Goal: Task Accomplishment & Management: Manage account settings

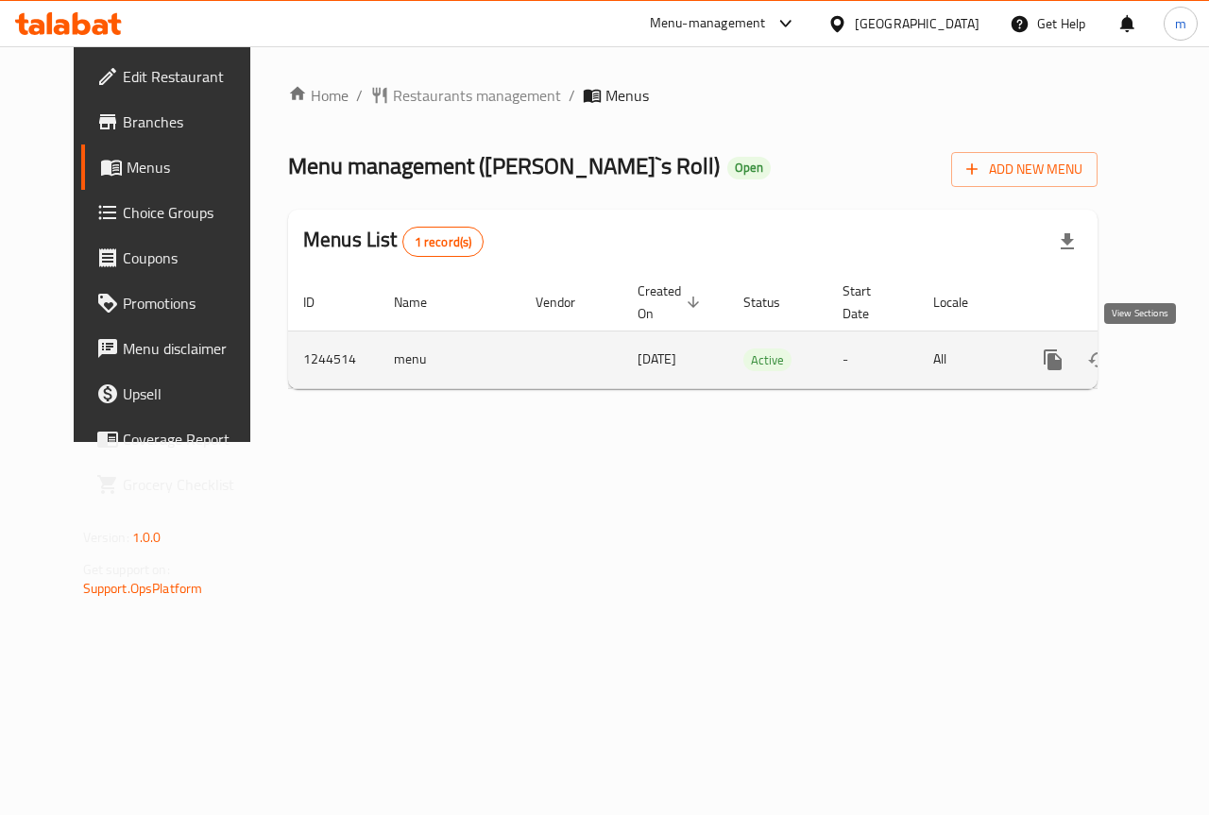
click at [1180, 358] on icon "enhanced table" at bounding box center [1188, 359] width 17 height 17
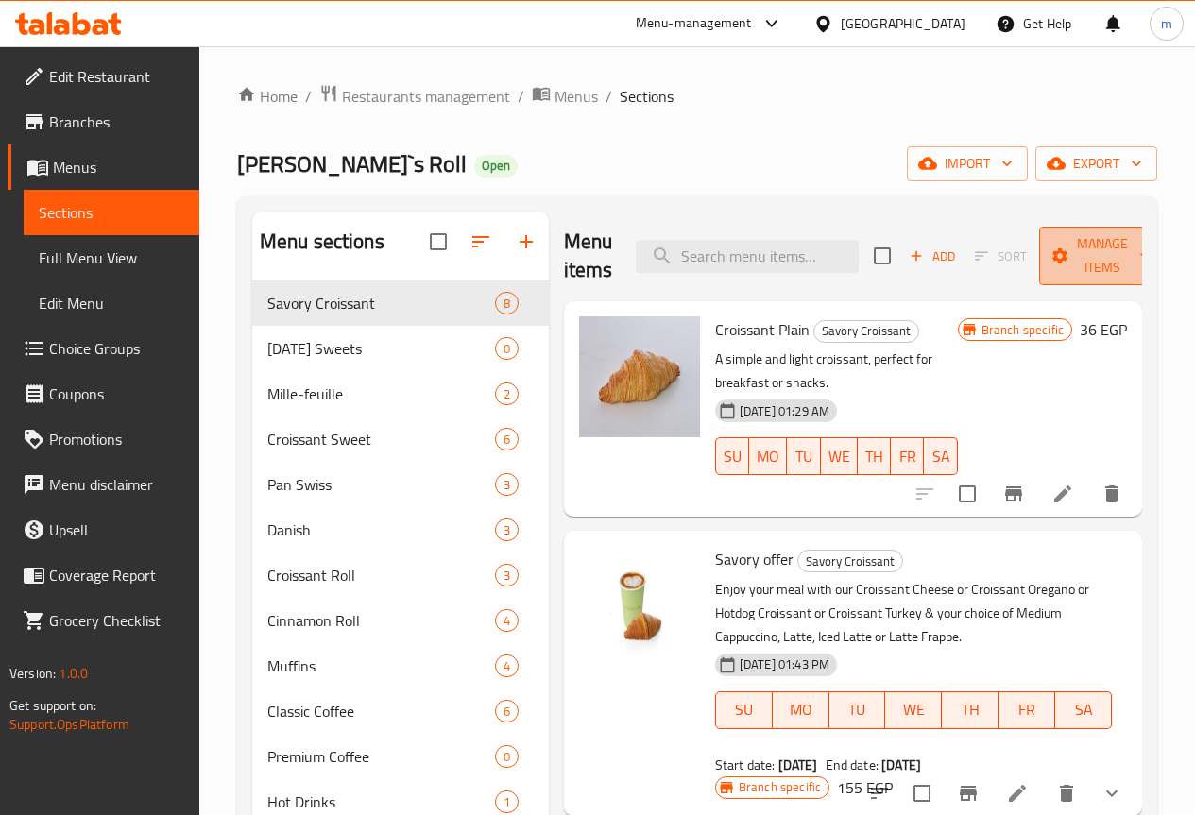
click at [1135, 256] on icon "button" at bounding box center [1144, 255] width 19 height 19
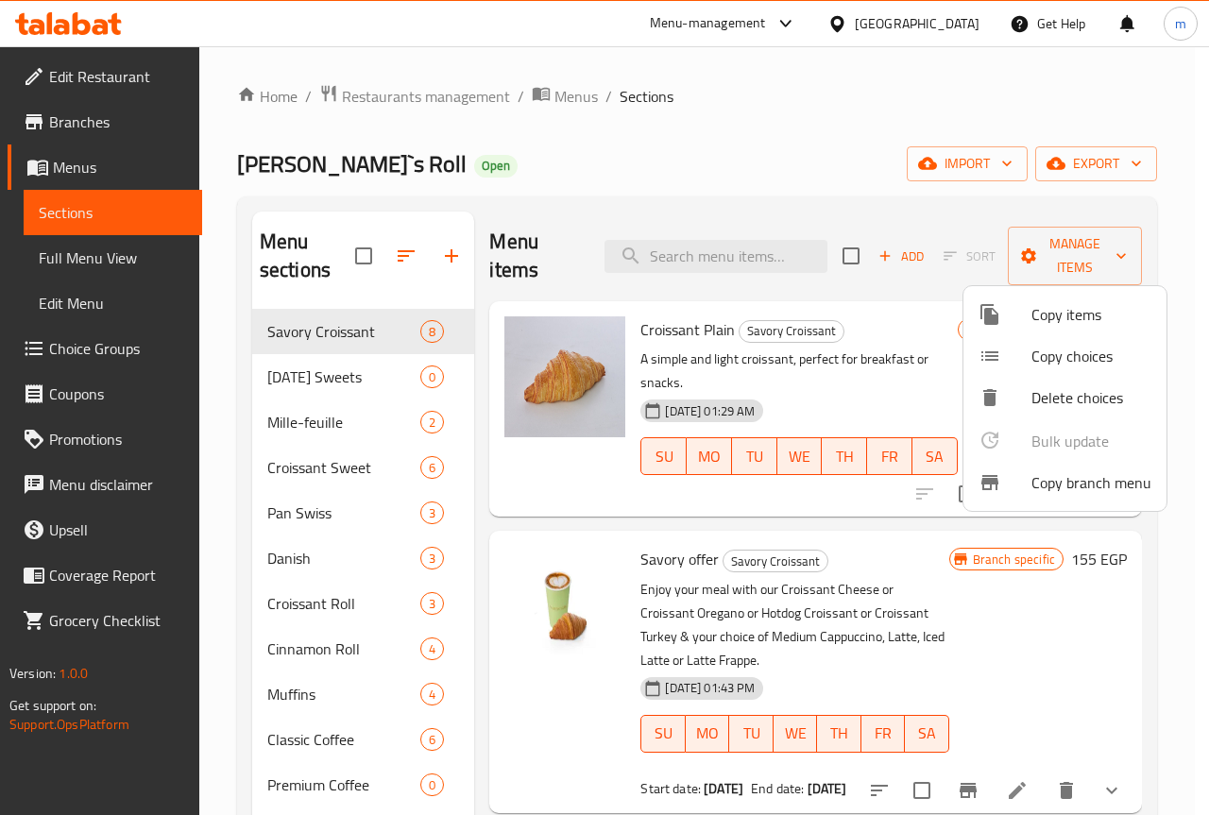
click at [1078, 476] on span "Copy branch menu" at bounding box center [1091, 482] width 120 height 23
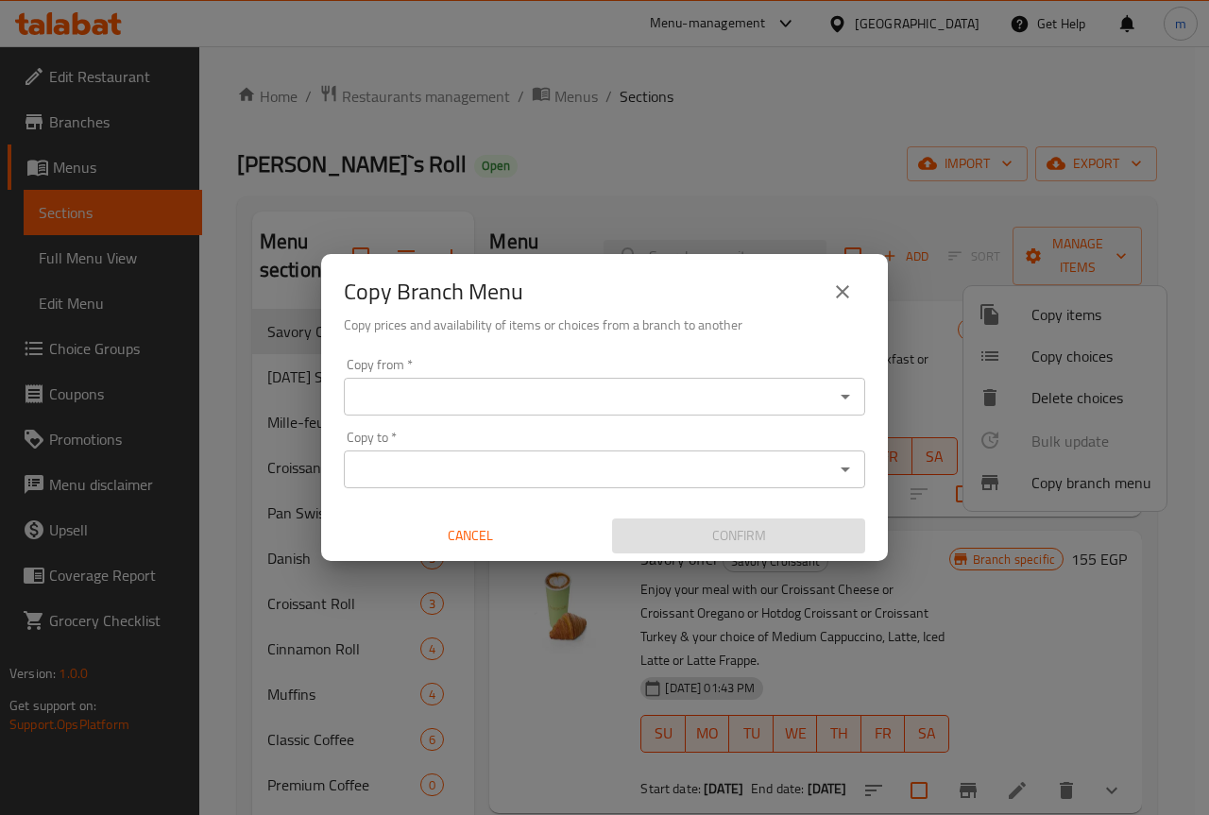
click at [504, 389] on input "Copy from   *" at bounding box center [588, 396] width 479 height 26
click at [527, 390] on input "Copy from   *" at bounding box center [588, 396] width 479 height 26
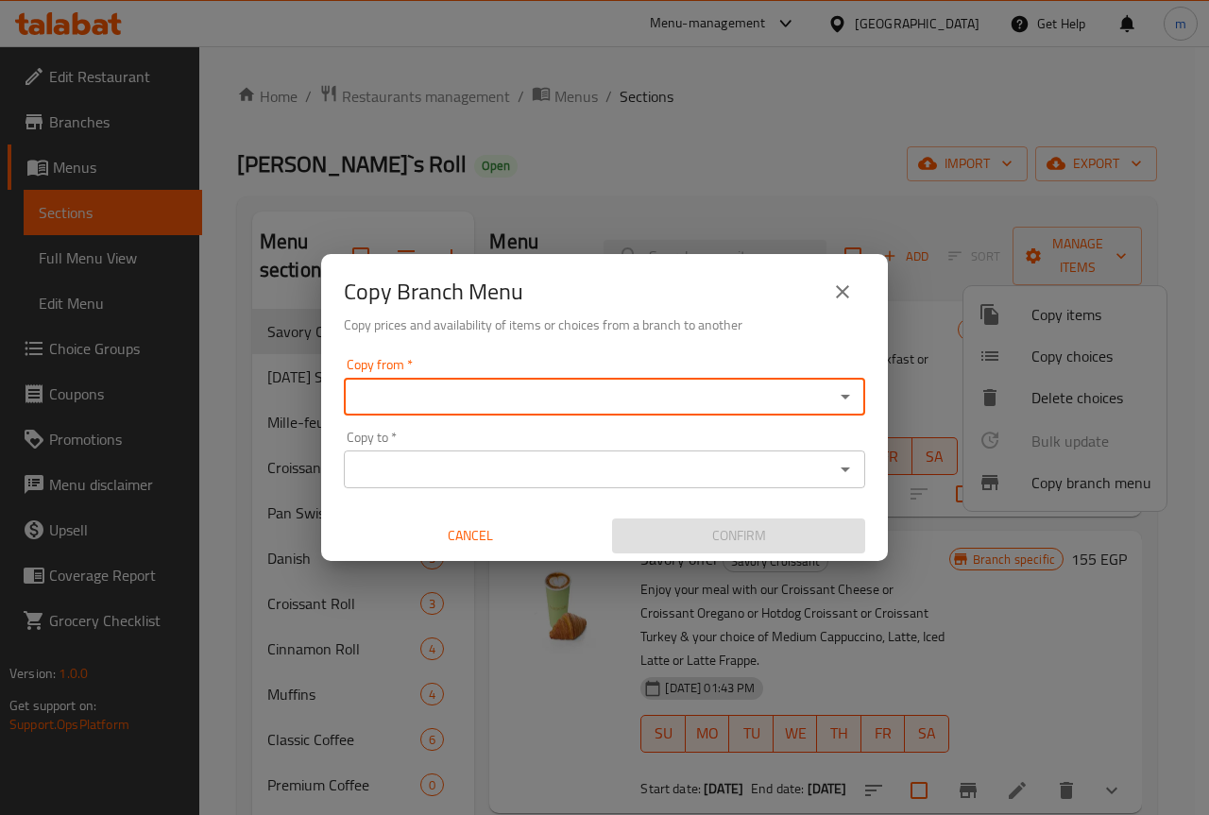
paste input "737993"
type input "7"
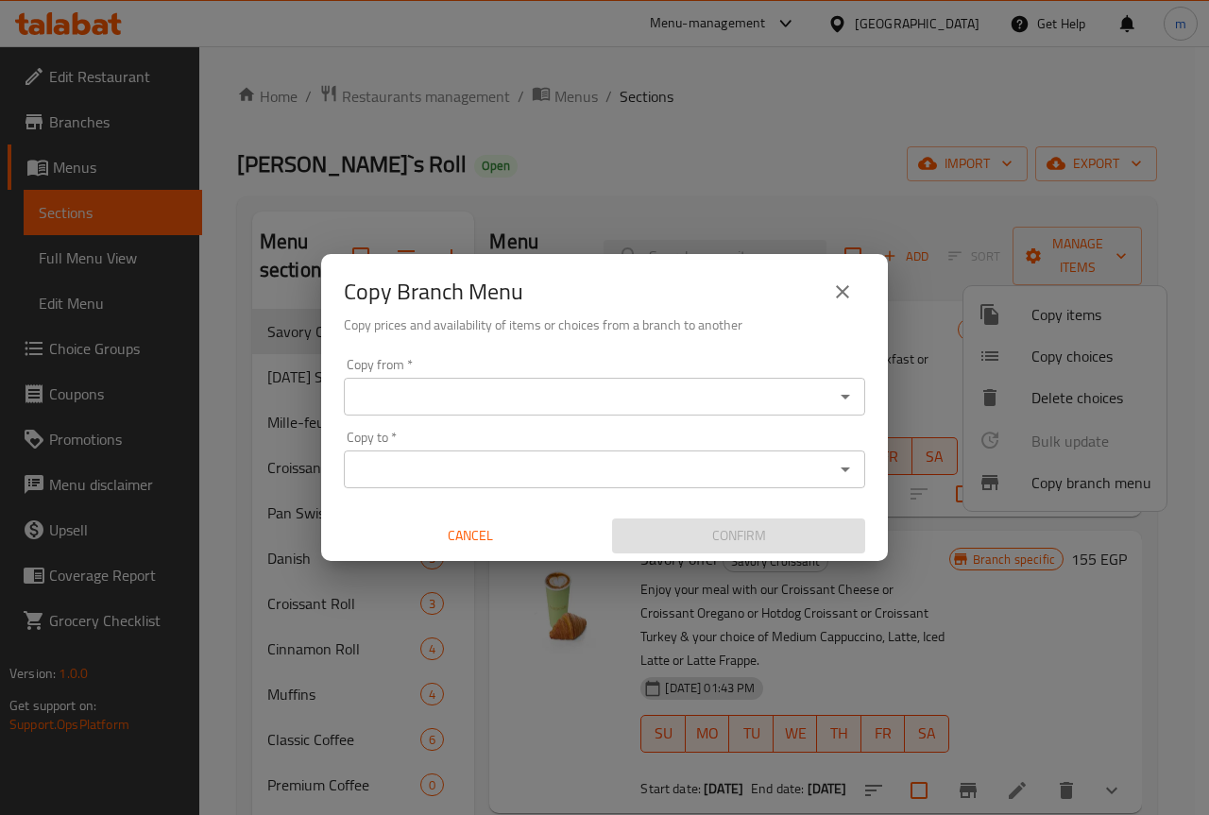
click at [844, 391] on icon "Open" at bounding box center [845, 396] width 23 height 23
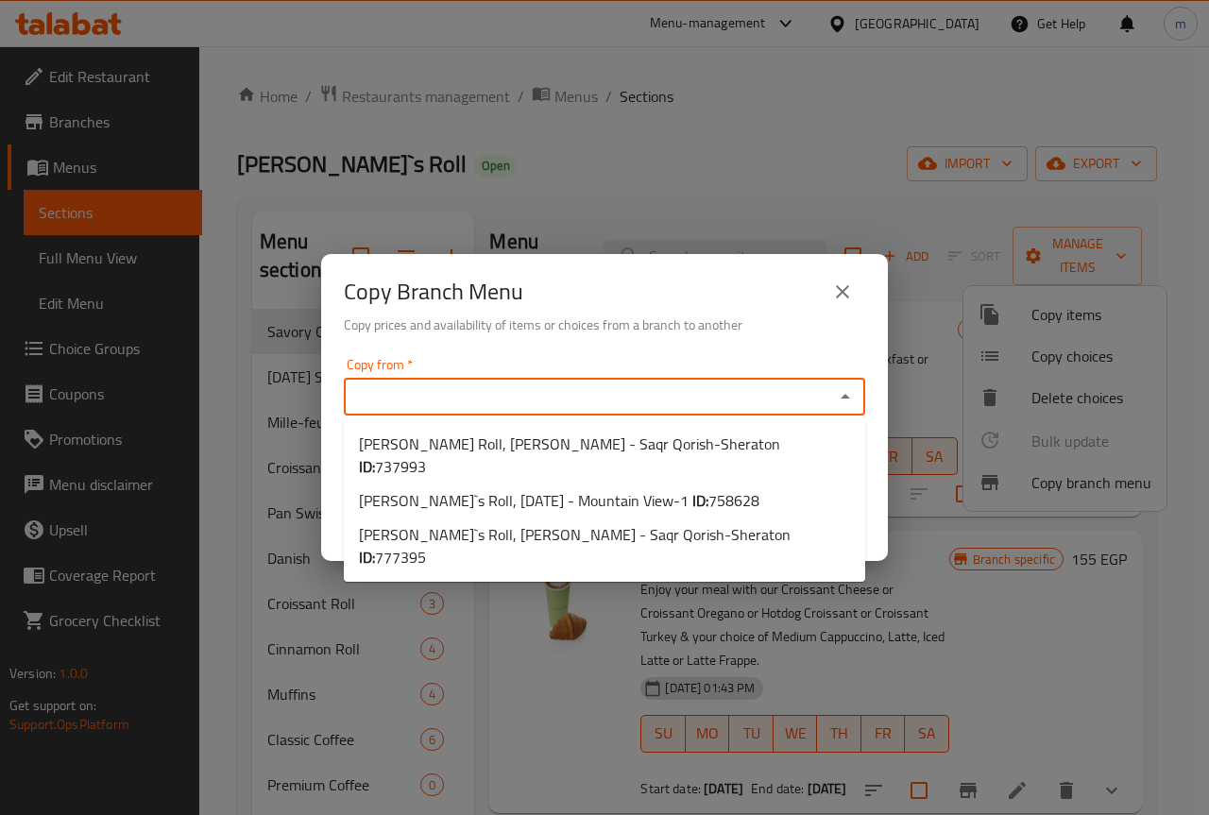
paste input "737993"
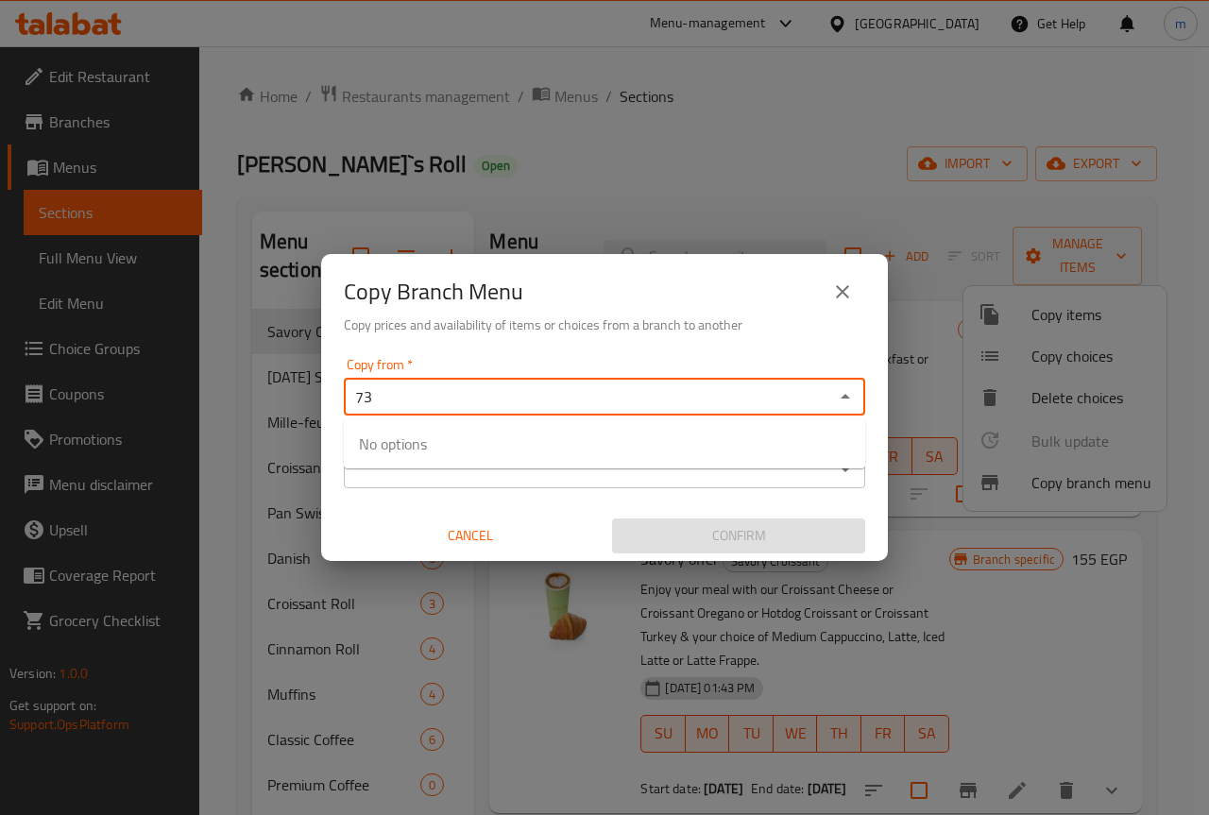
type input "7"
click at [852, 392] on icon "Open" at bounding box center [845, 396] width 23 height 23
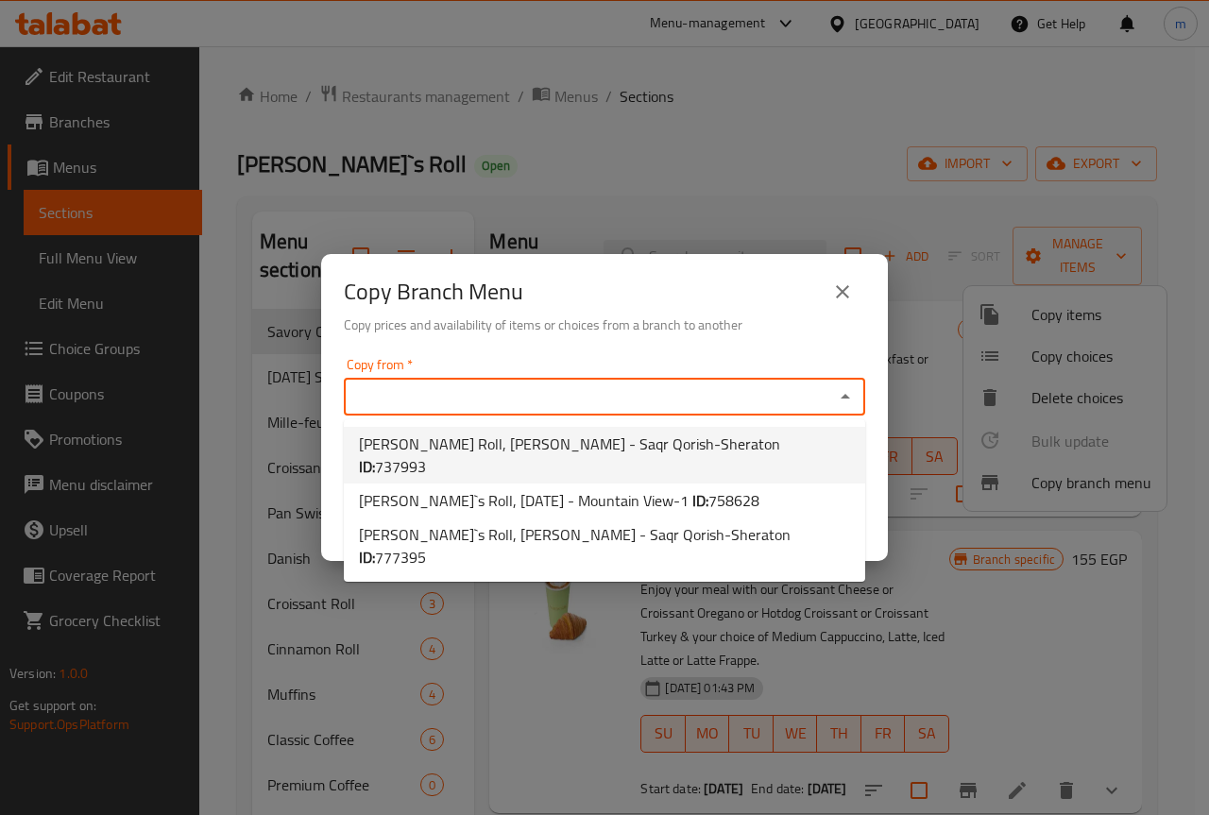
click at [639, 449] on span "Martin's Roll, Masaken Sheraton - Saqr Qorish-Sheraton ID: 737993" at bounding box center [604, 454] width 491 height 45
type input "[PERSON_NAME] Roll, [PERSON_NAME] - Saqr Qorish-Sheraton"
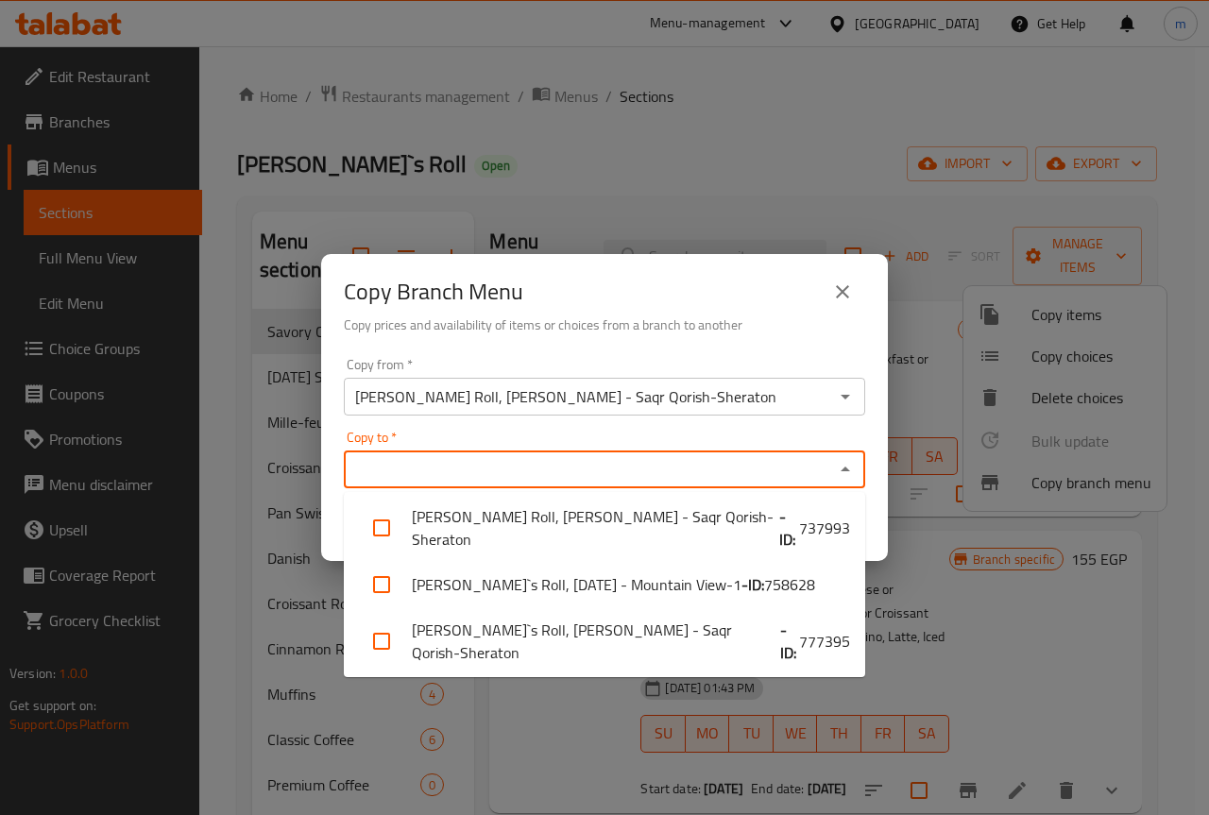
click at [384, 462] on input "Copy to   *" at bounding box center [588, 469] width 479 height 26
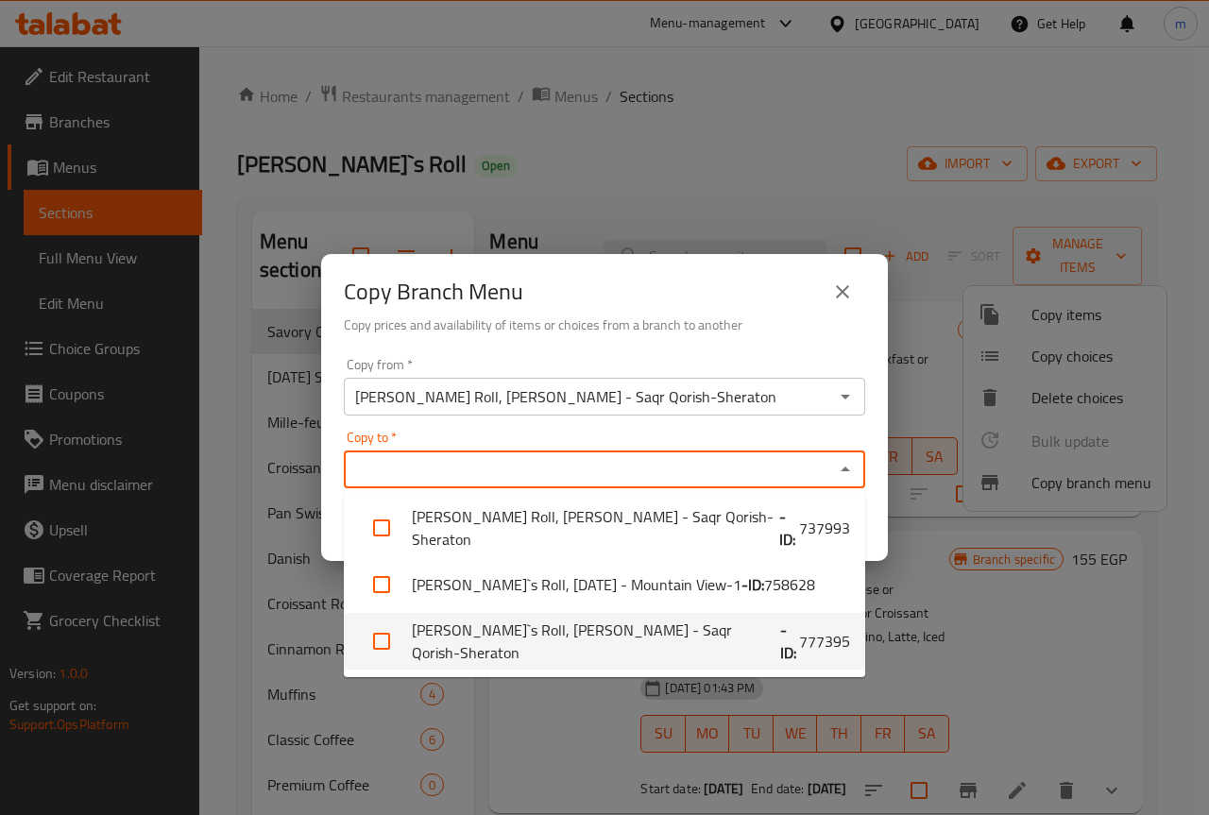
click at [458, 627] on li "[PERSON_NAME]s Roll, [PERSON_NAME] - Saqr Qorish-Sheraton - ID: 777395" at bounding box center [604, 641] width 521 height 57
checkbox input "true"
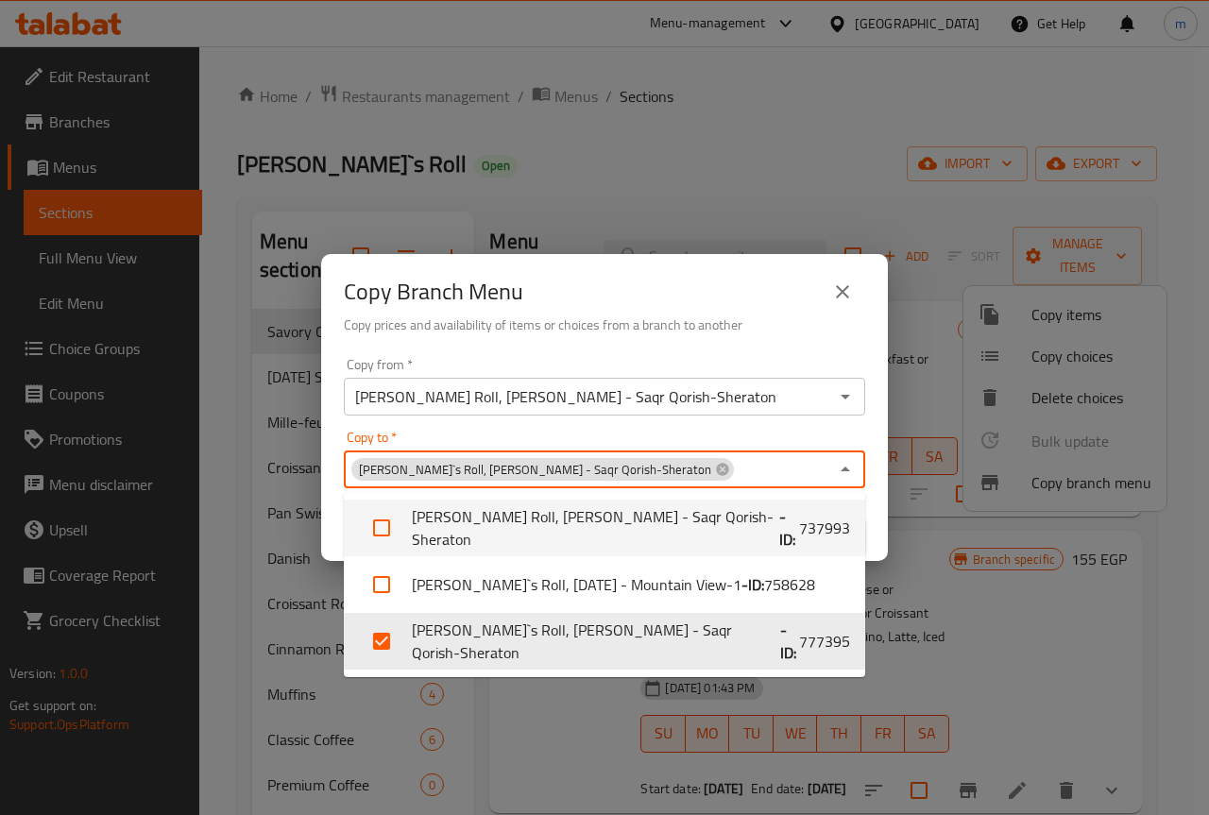
click at [736, 466] on input "Copy to   *" at bounding box center [782, 469] width 93 height 26
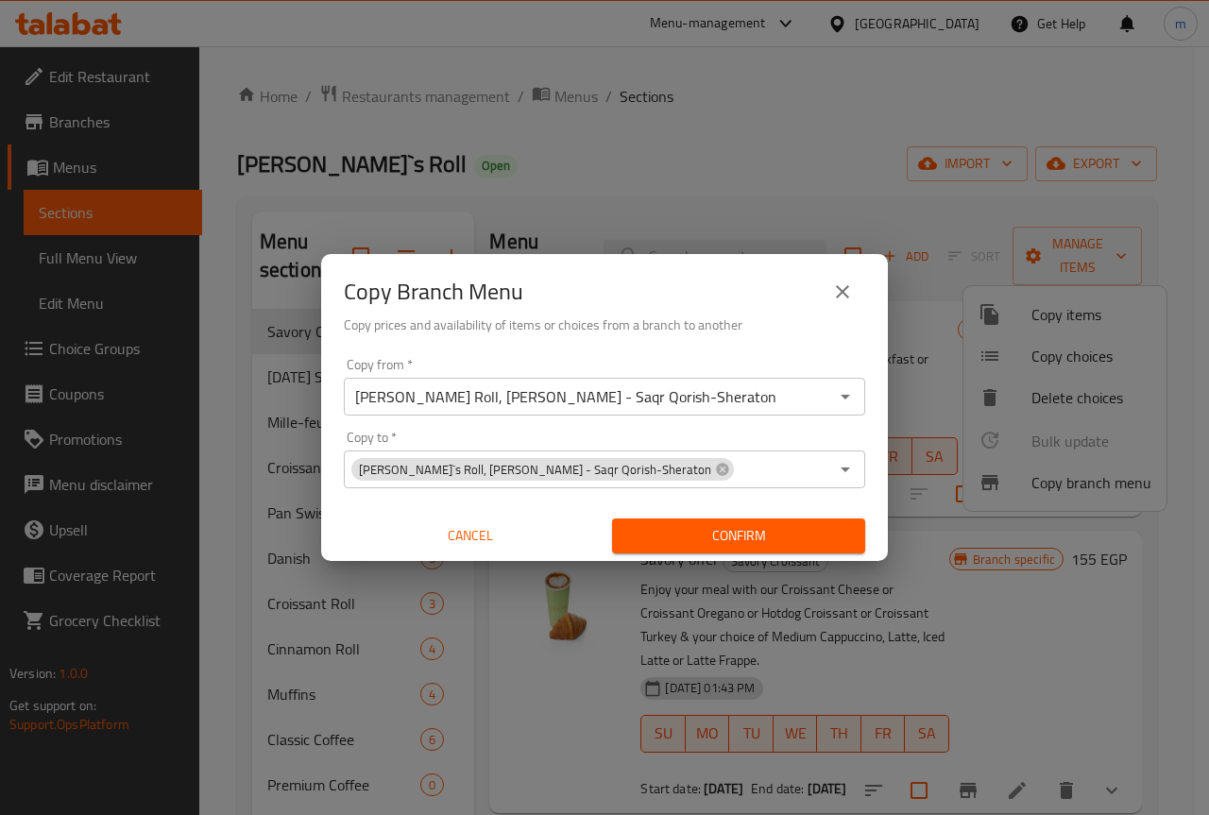
click at [767, 545] on span "Confirm" at bounding box center [738, 536] width 223 height 24
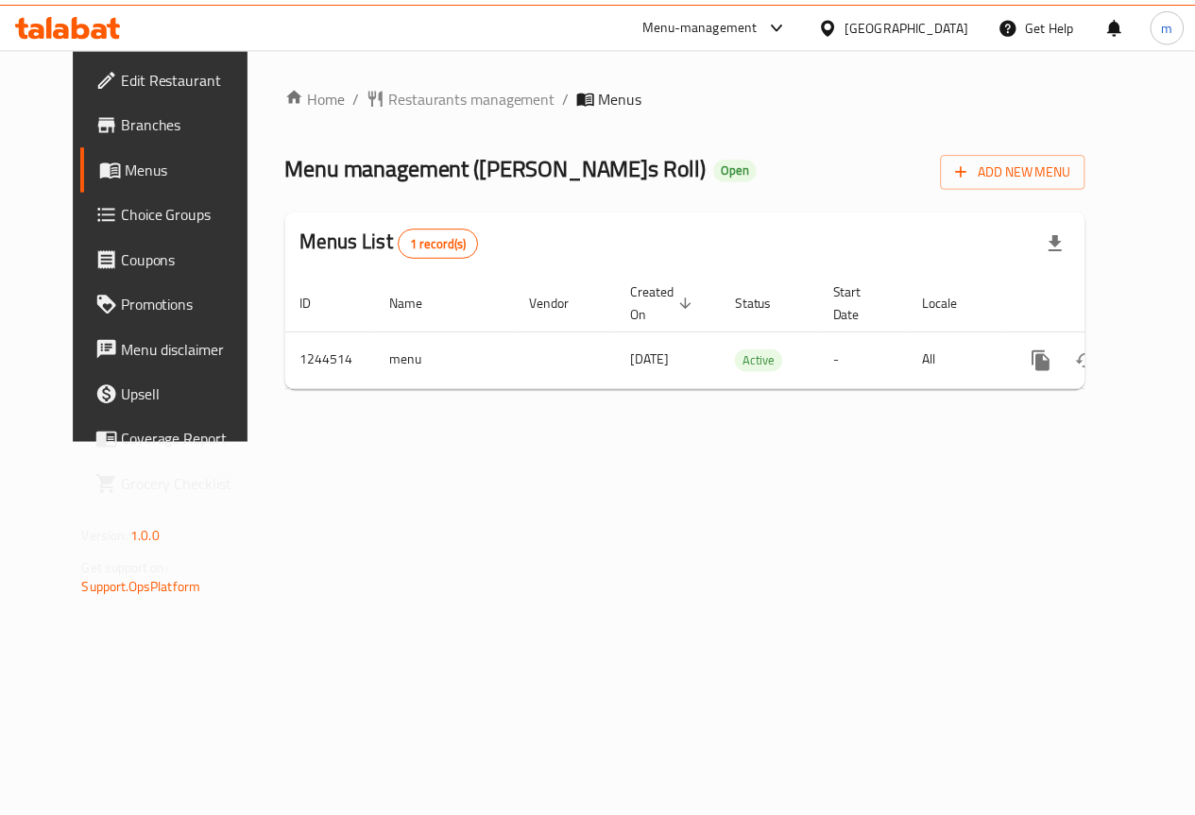
scroll to position [0, 7]
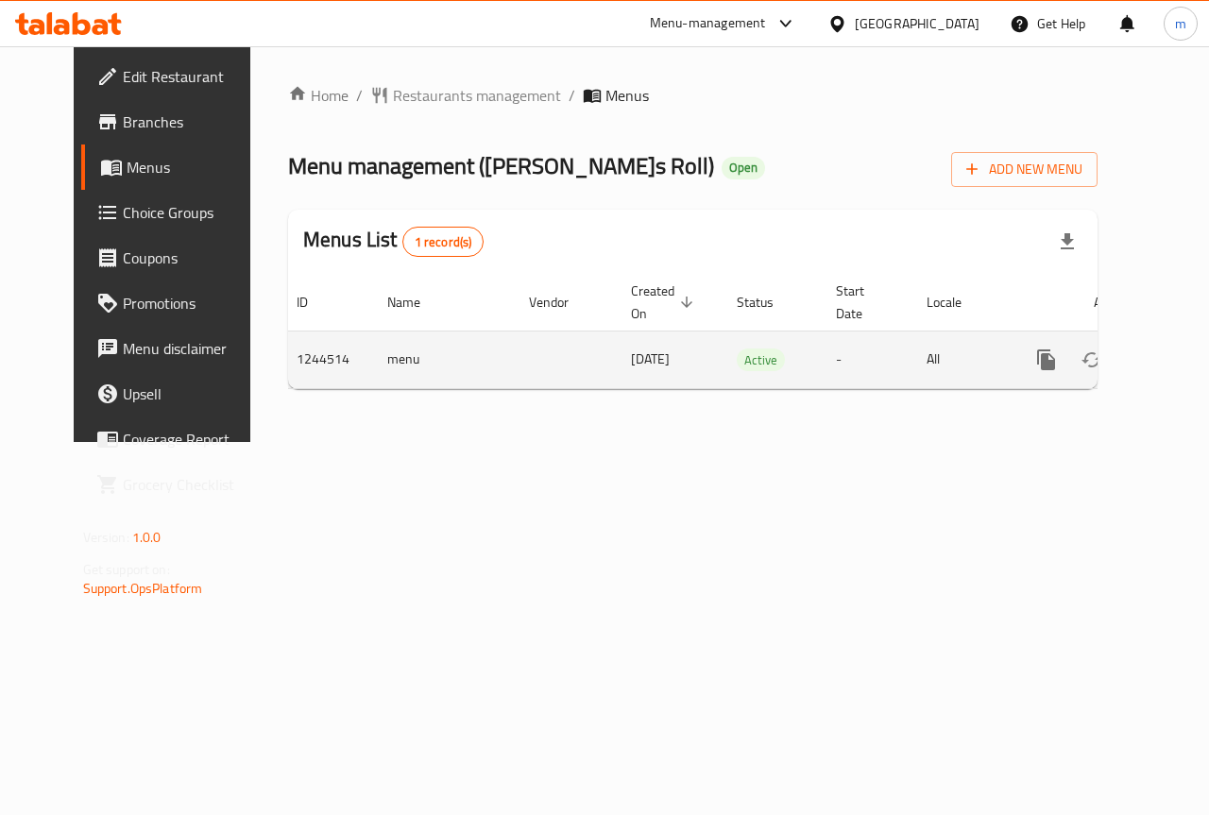
click at [1171, 364] on icon "enhanced table" at bounding box center [1182, 359] width 23 height 23
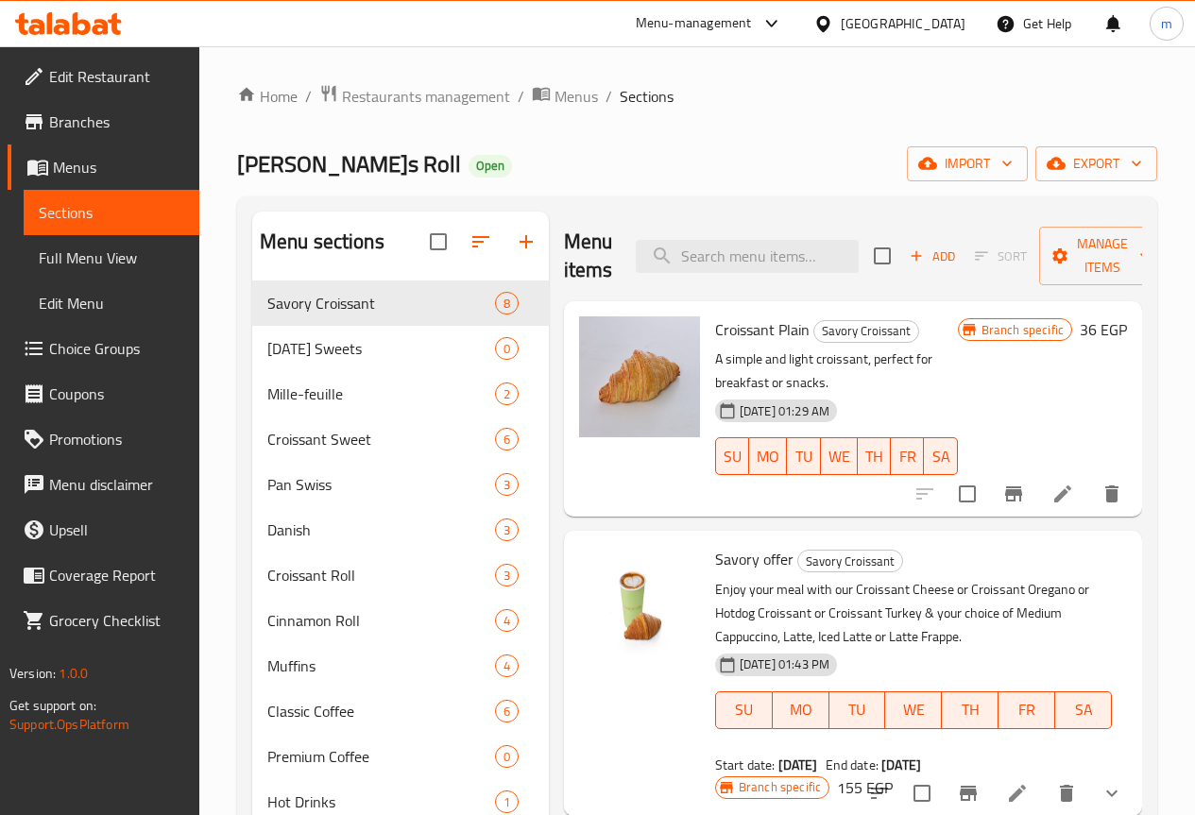
click at [105, 262] on span "Full Menu View" at bounding box center [111, 257] width 145 height 23
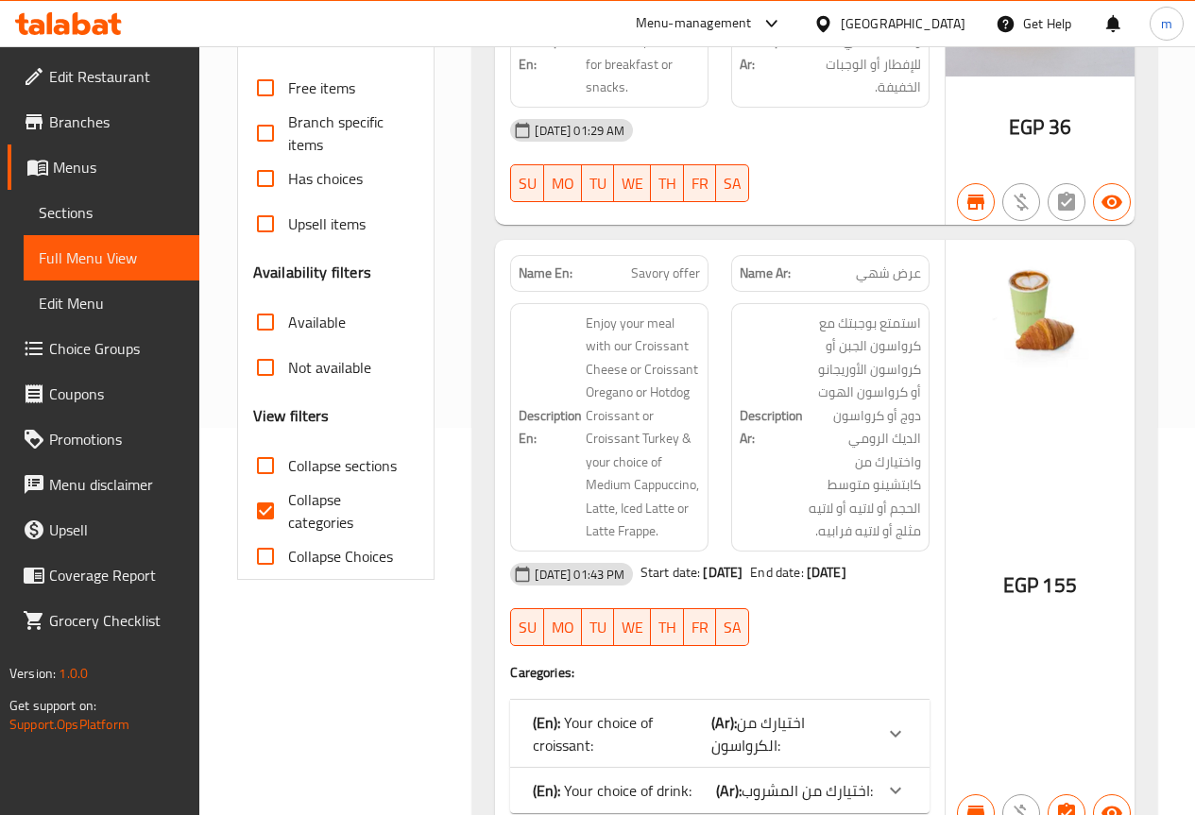
scroll to position [378, 0]
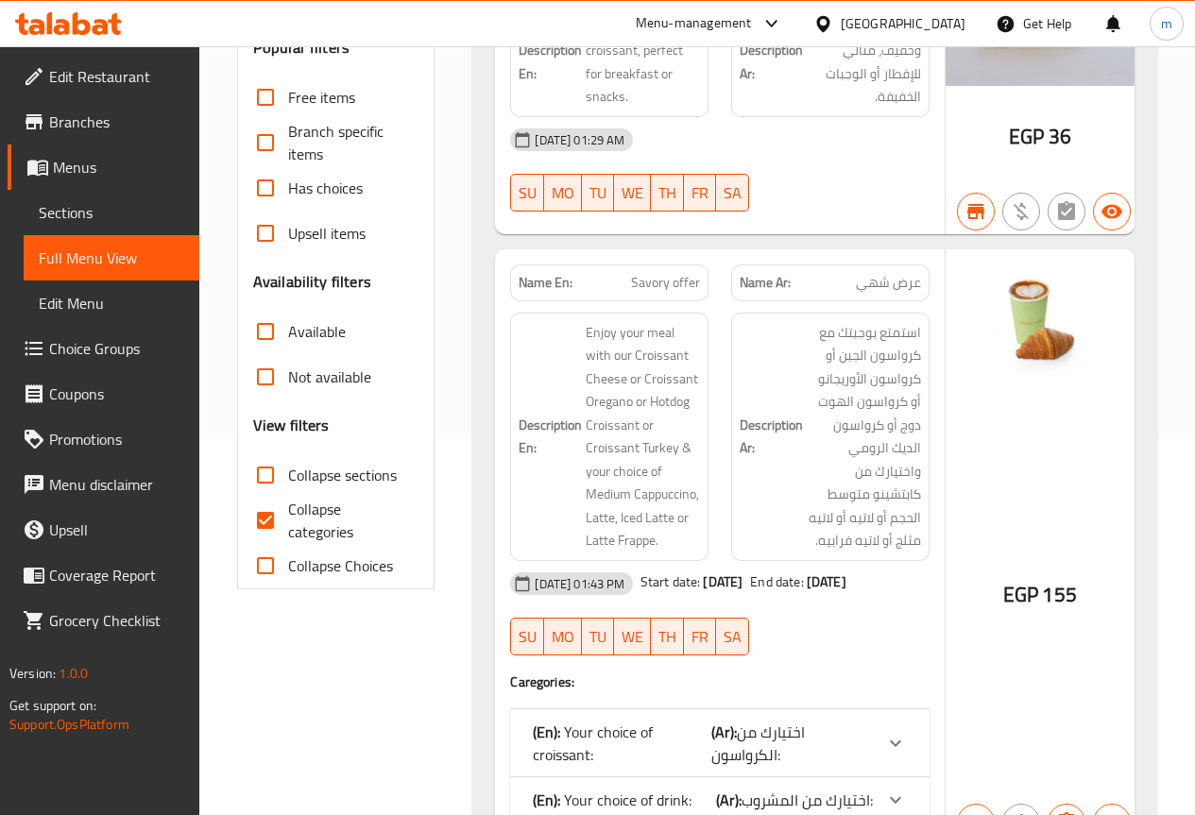
click at [336, 514] on span "Collapse categories" at bounding box center [346, 520] width 116 height 45
click at [288, 514] on input "Collapse categories" at bounding box center [265, 520] width 45 height 45
checkbox input "false"
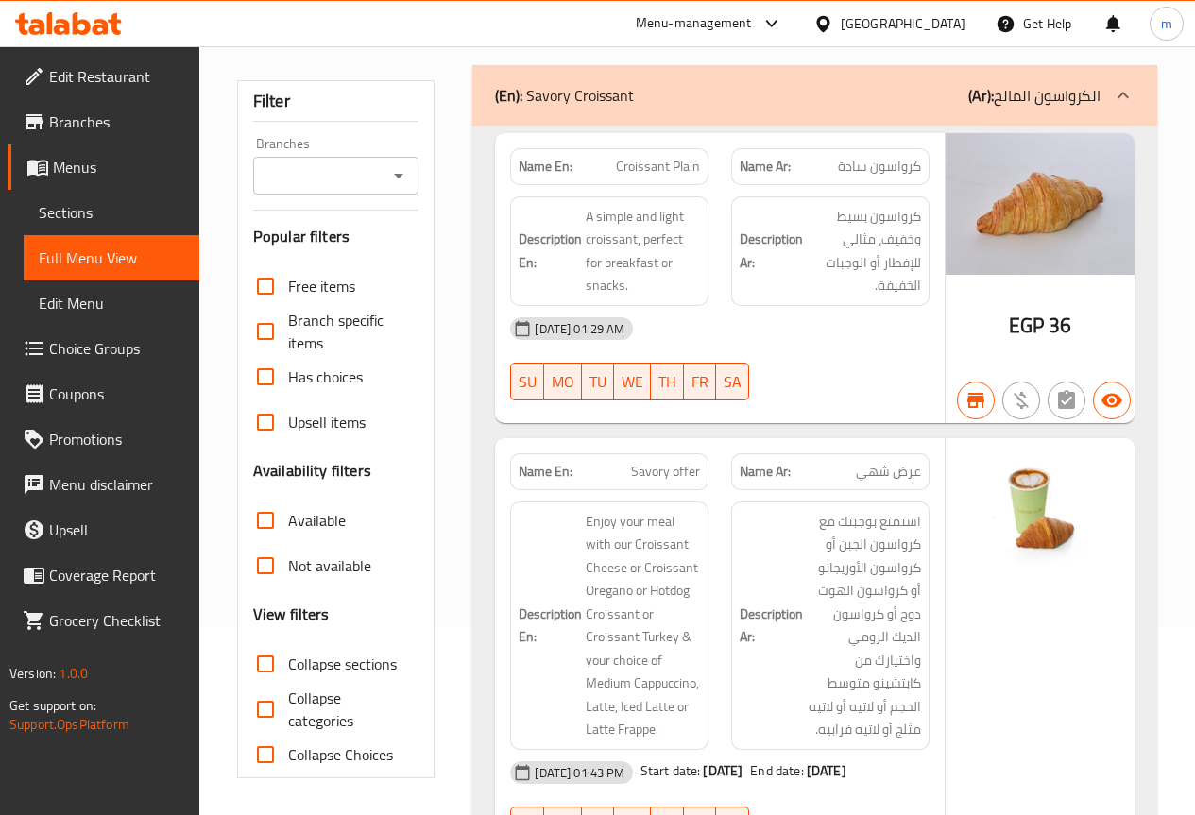
scroll to position [0, 0]
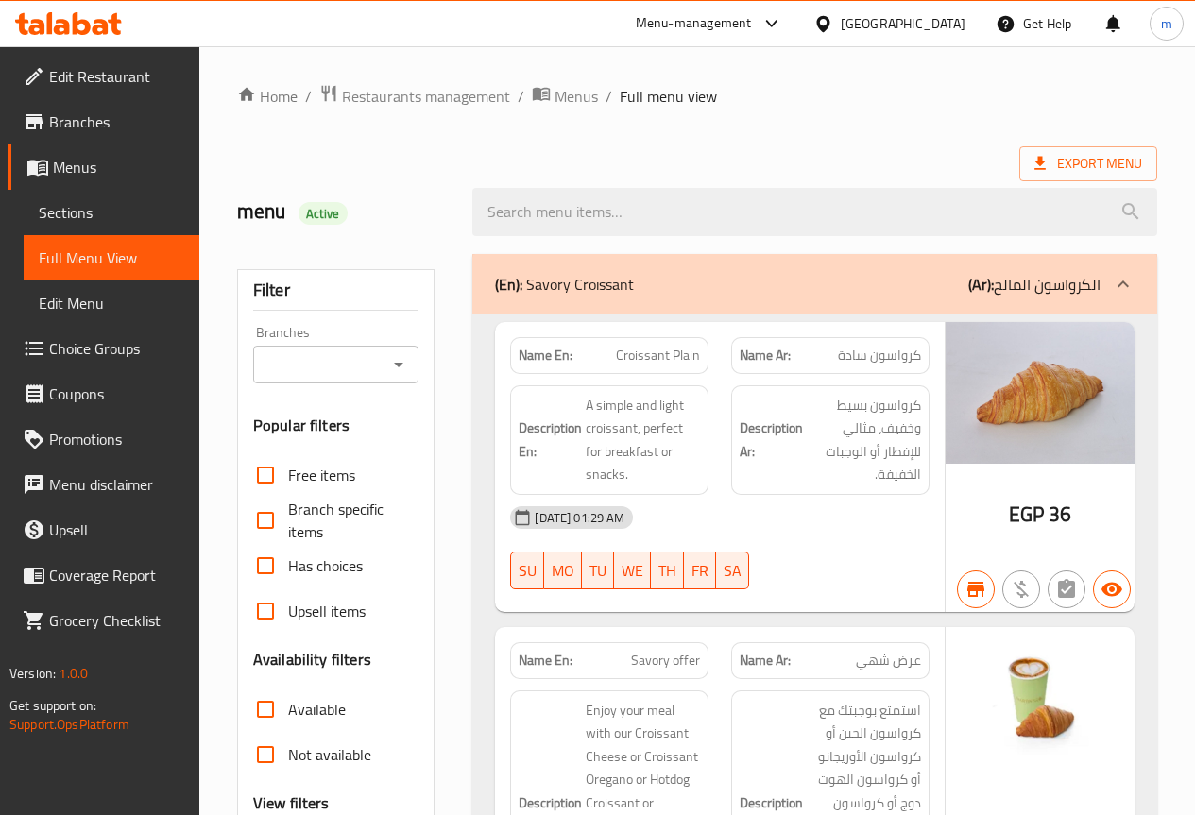
click at [328, 365] on input "Branches" at bounding box center [321, 364] width 124 height 26
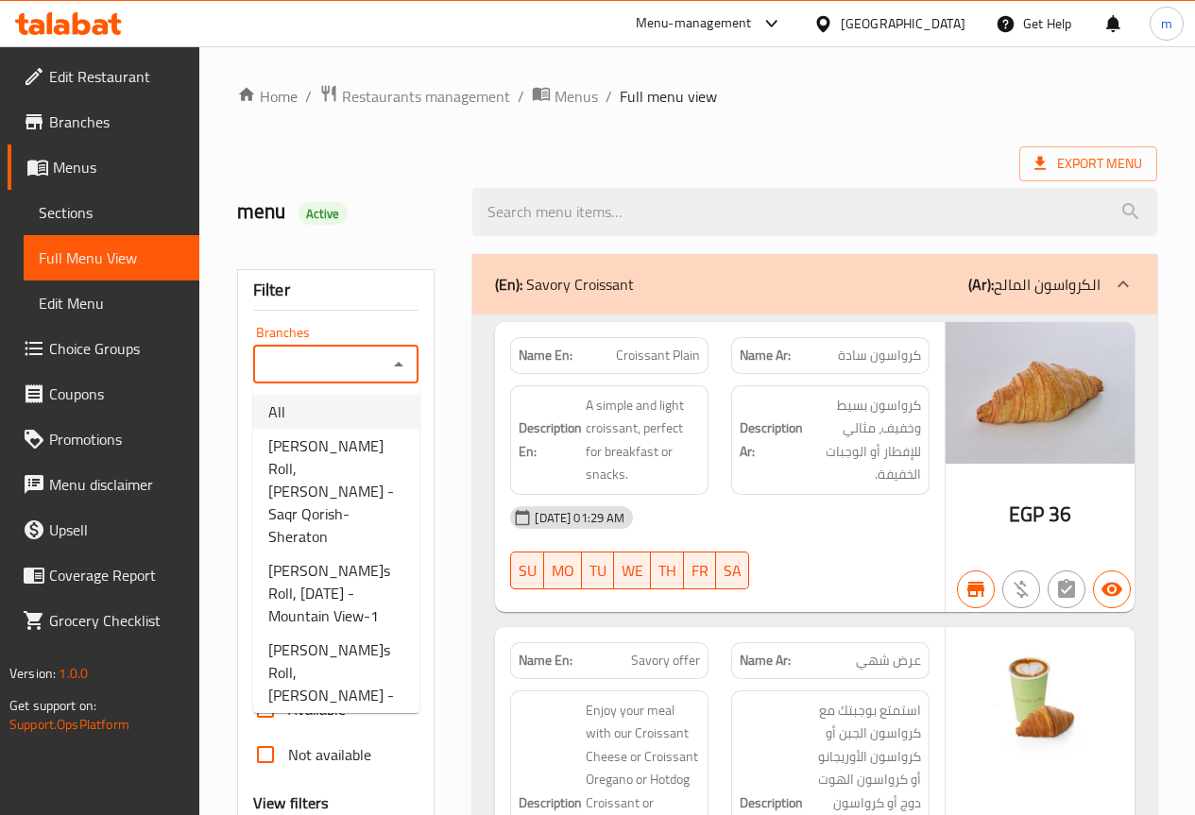
click at [119, 82] on span "Edit Restaurant" at bounding box center [116, 76] width 135 height 23
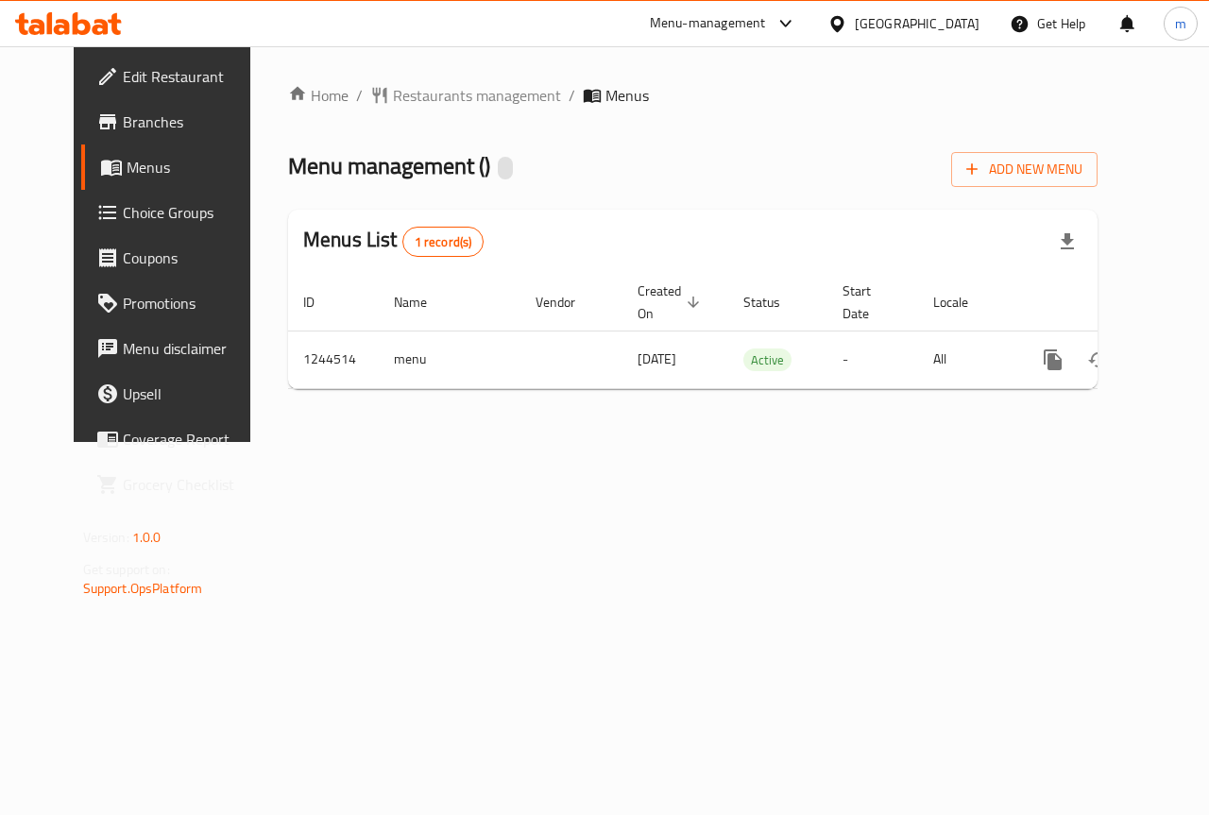
click at [127, 166] on span "Menus" at bounding box center [194, 167] width 134 height 23
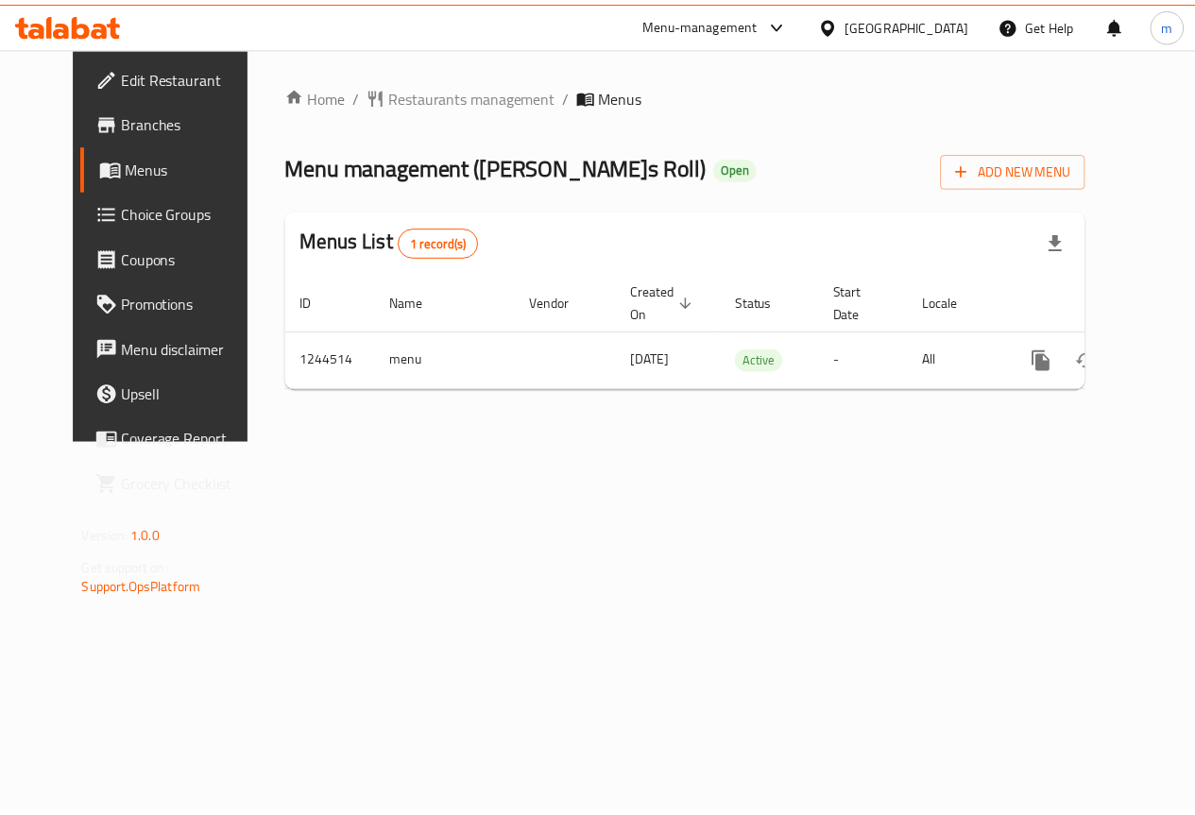
scroll to position [0, 7]
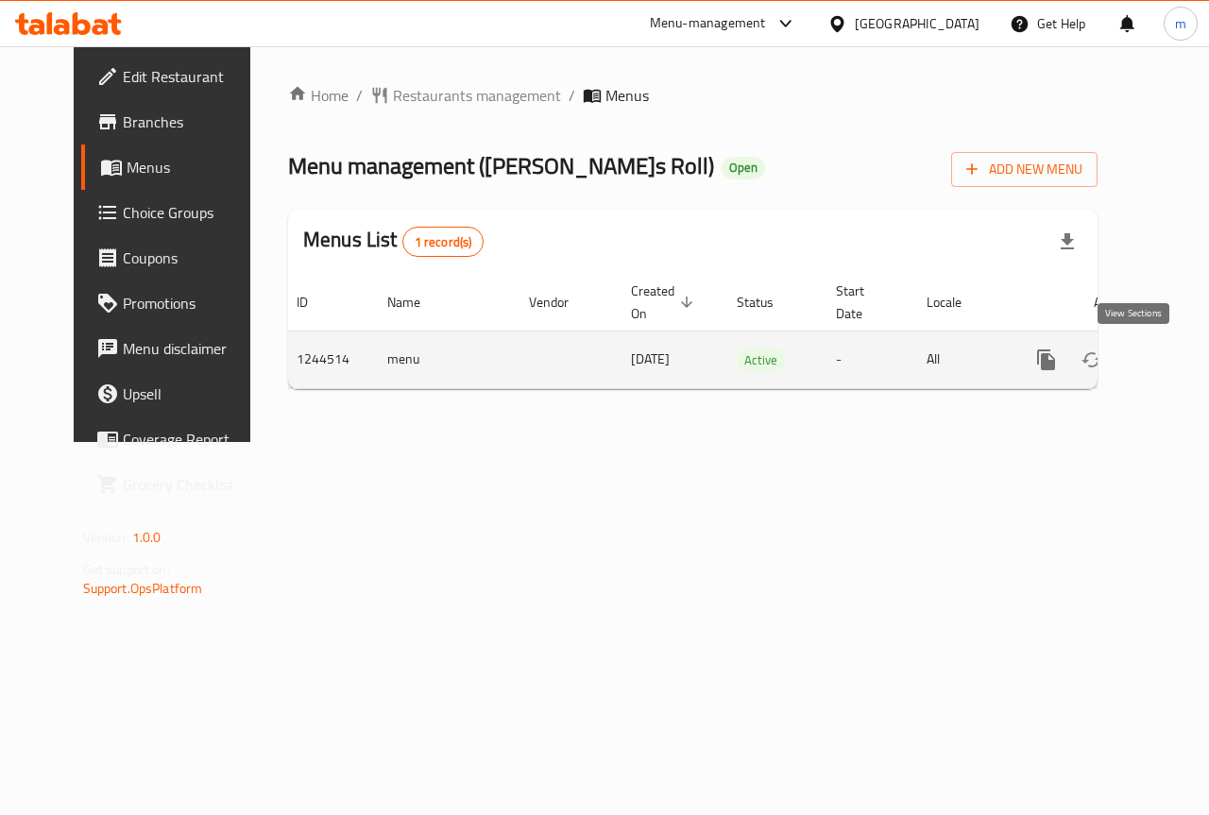
click at [1171, 358] on icon "enhanced table" at bounding box center [1182, 359] width 23 height 23
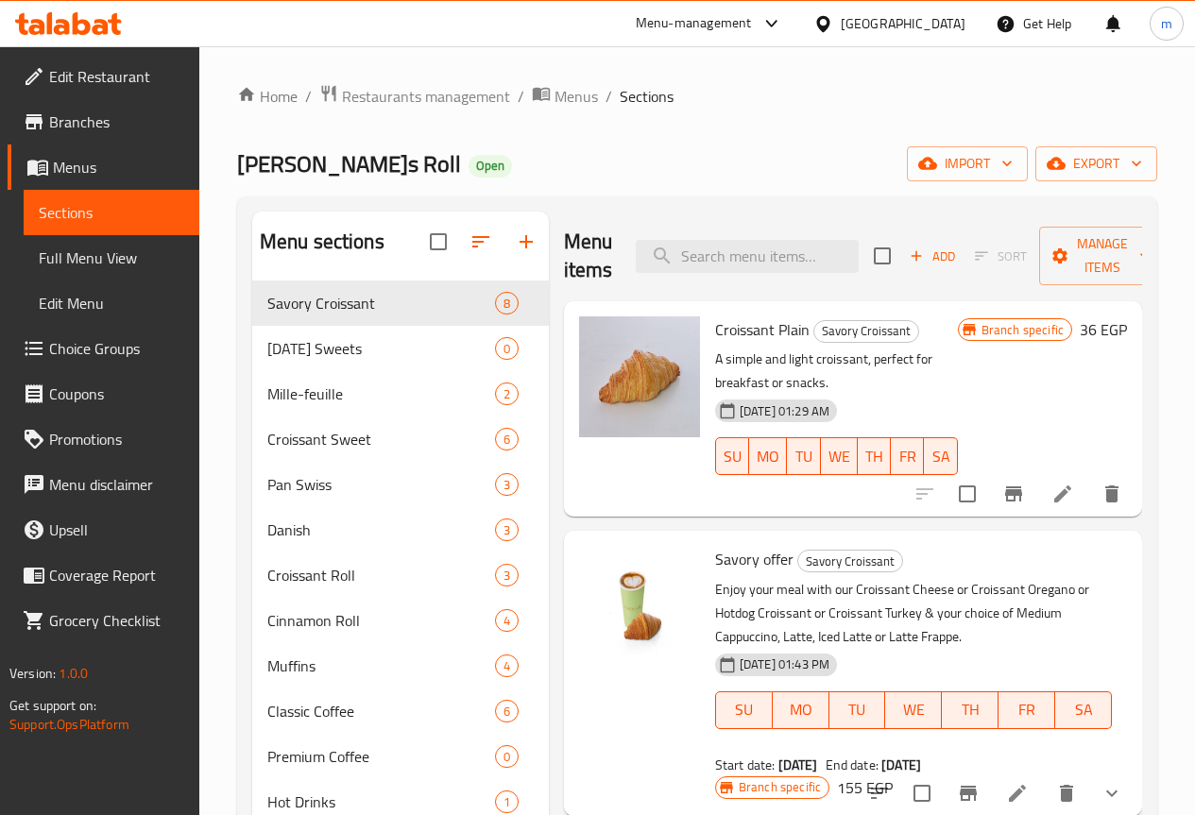
click at [132, 264] on span "Full Menu View" at bounding box center [111, 257] width 145 height 23
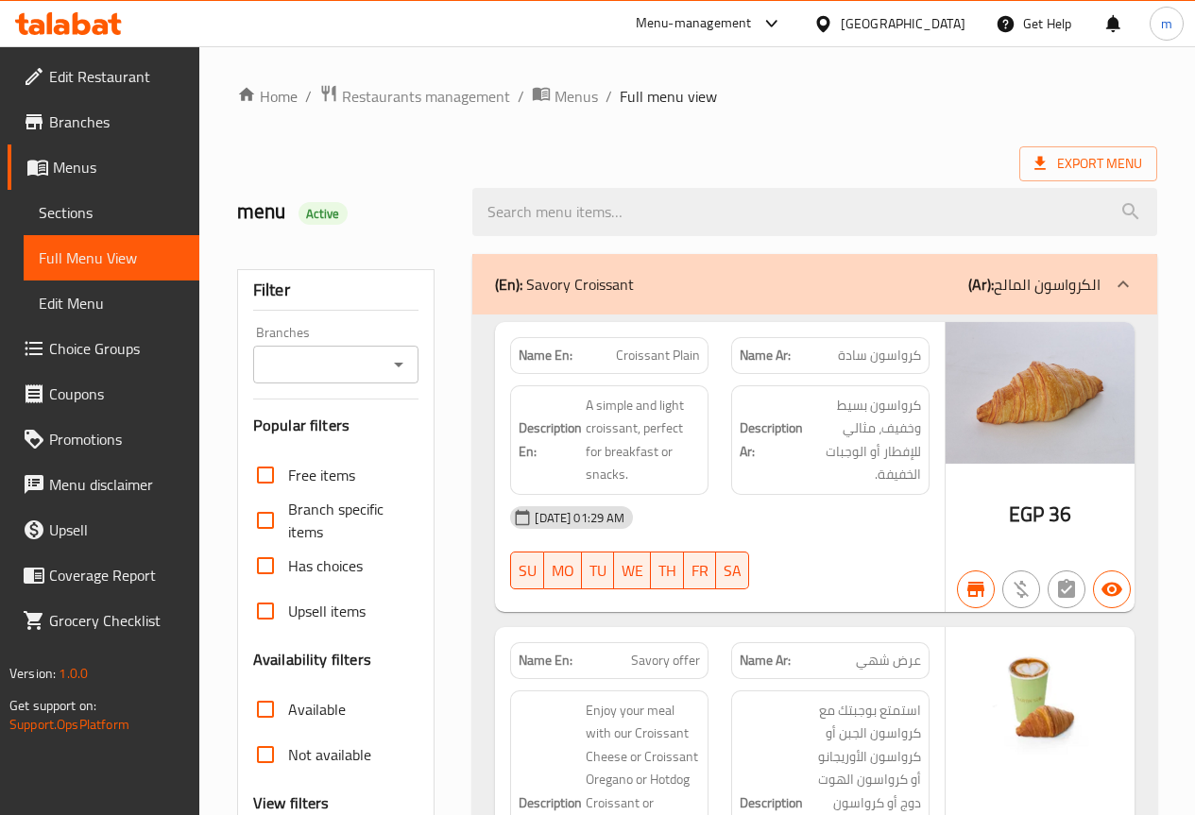
click at [334, 357] on input "Branches" at bounding box center [321, 364] width 124 height 26
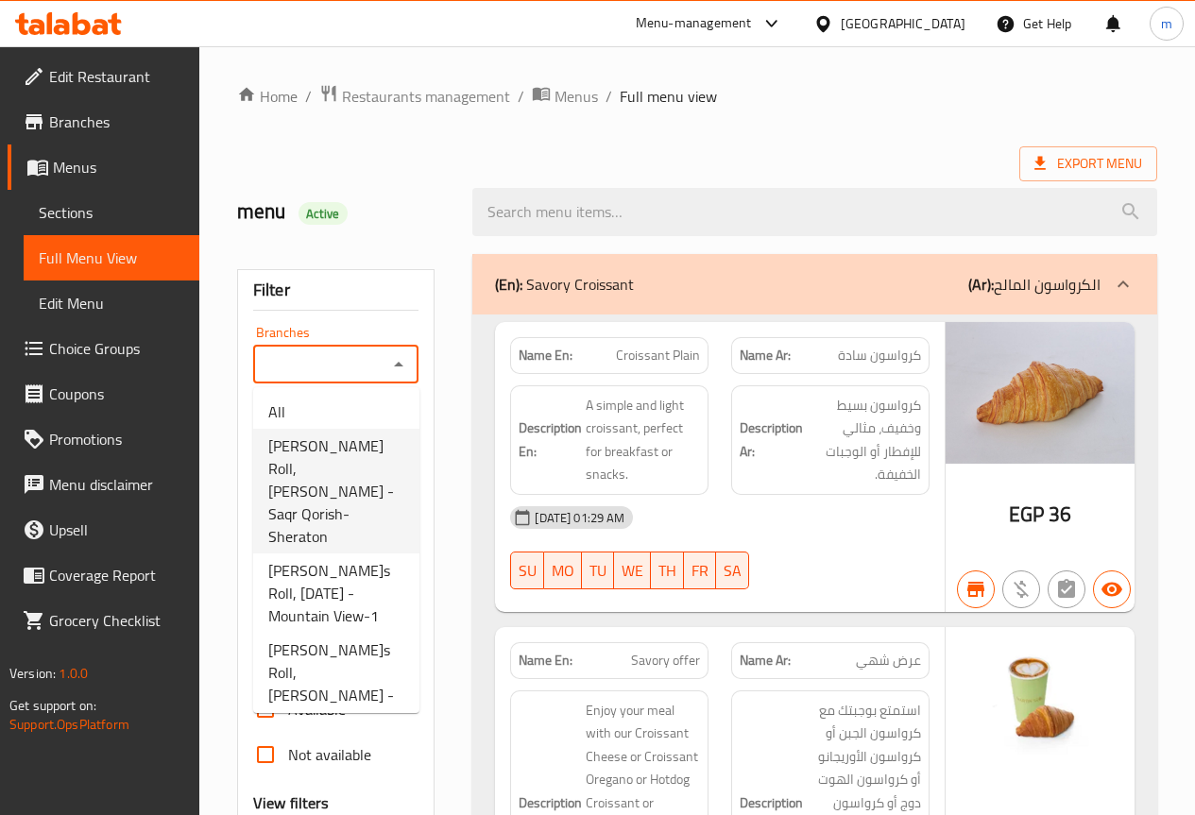
click at [370, 469] on span "[PERSON_NAME] Roll, [PERSON_NAME] - Saqr Qorish-Sheraton" at bounding box center [336, 490] width 136 height 113
type input "[PERSON_NAME] Roll, [PERSON_NAME] - Saqr Qorish-Sheraton"
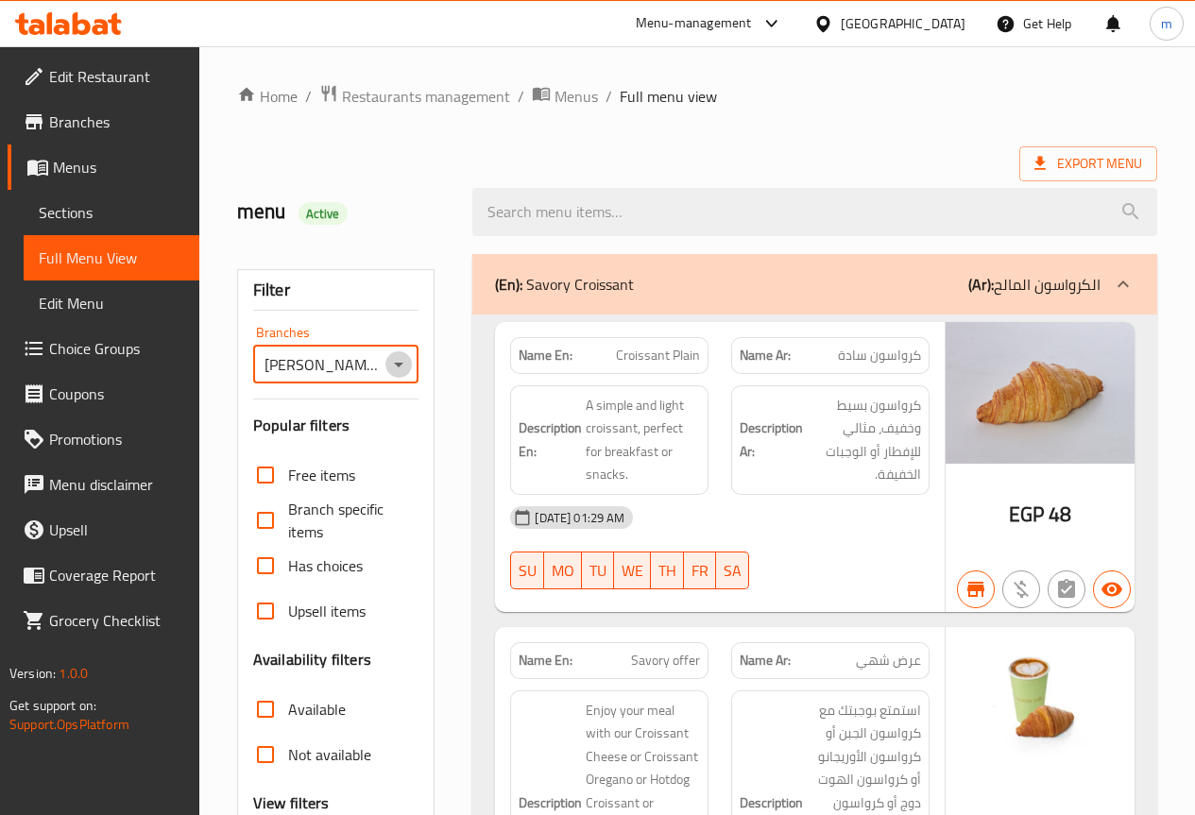
click at [401, 362] on icon "Open" at bounding box center [398, 364] width 23 height 23
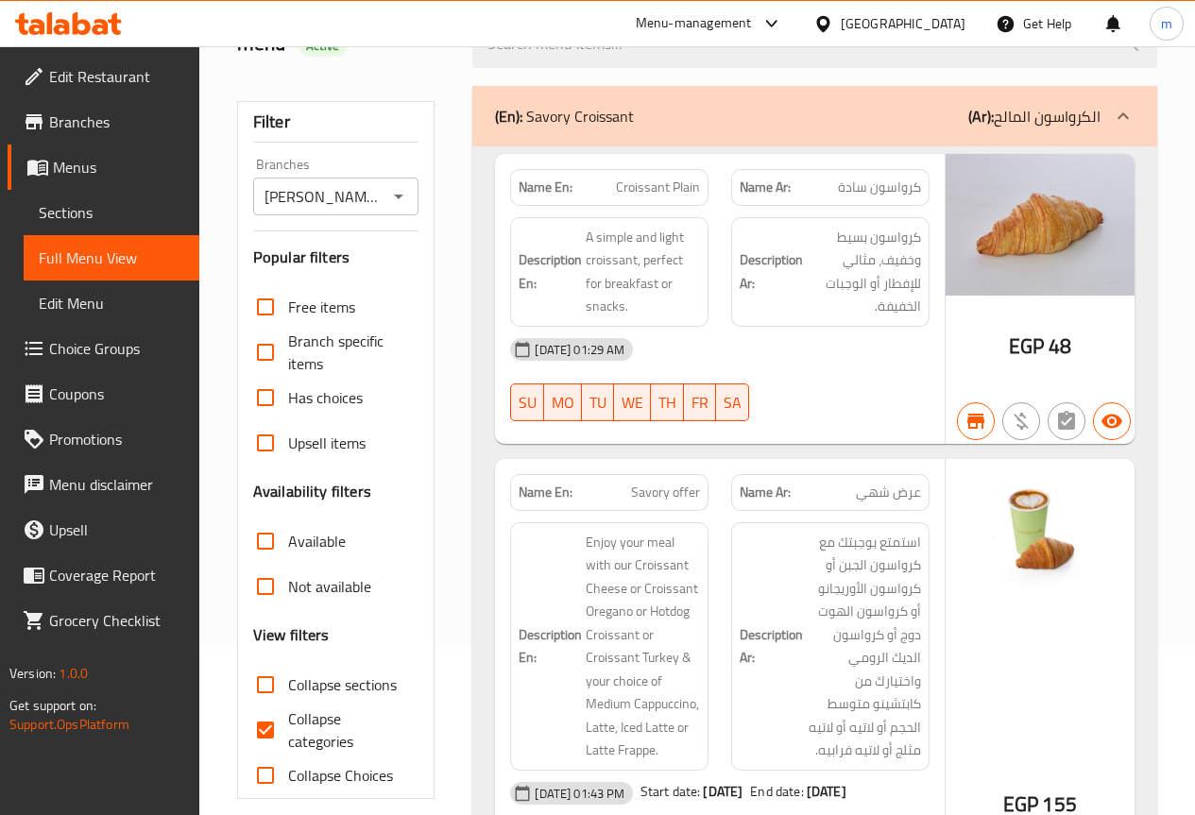
scroll to position [189, 0]
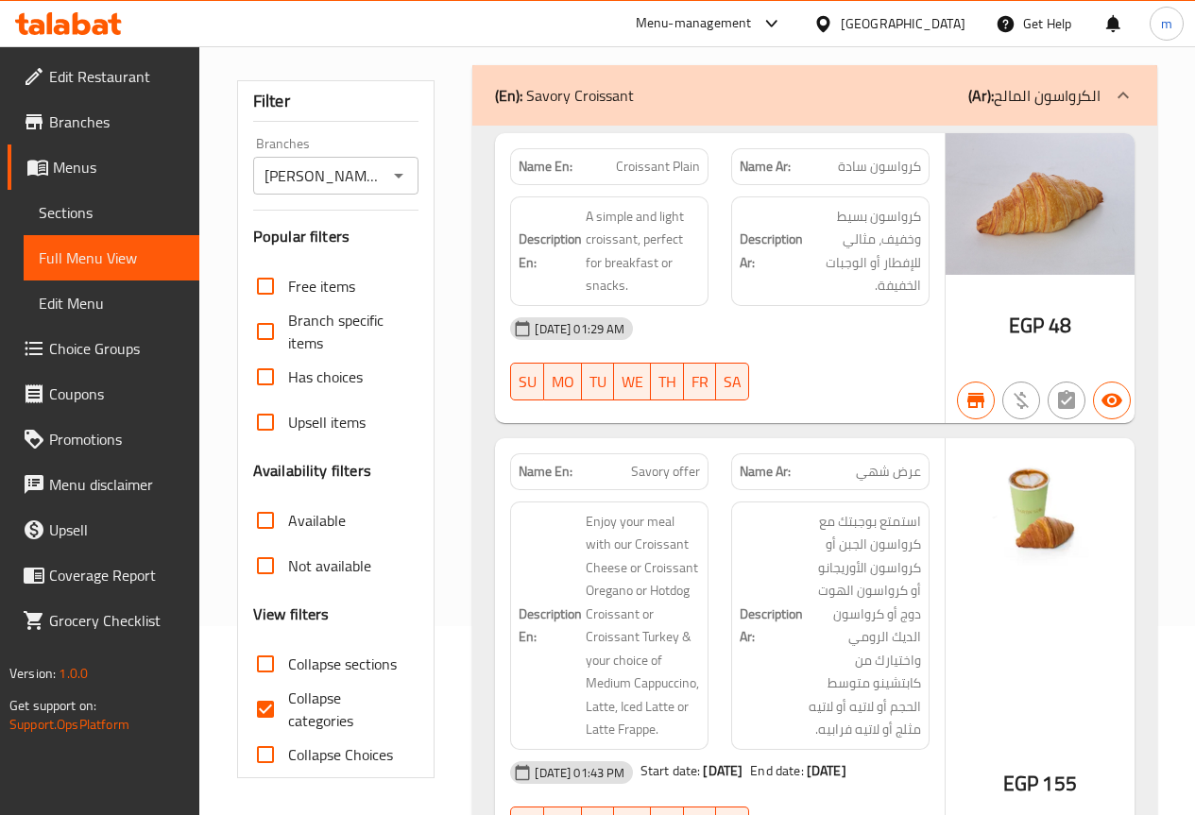
click at [313, 724] on span "Collapse categories" at bounding box center [346, 709] width 116 height 45
click at [288, 724] on input "Collapse categories" at bounding box center [265, 709] width 45 height 45
checkbox input "false"
click at [406, 184] on icon "Open" at bounding box center [398, 175] width 23 height 23
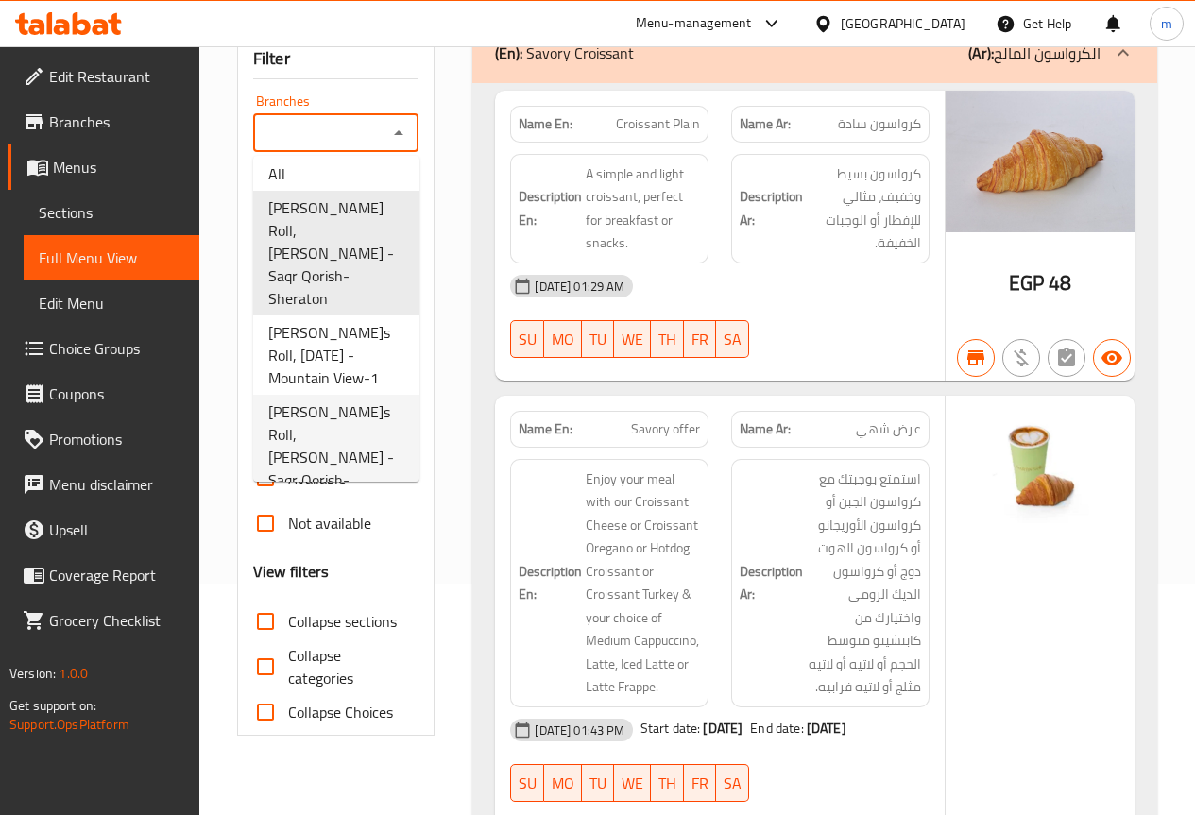
scroll to position [283, 0]
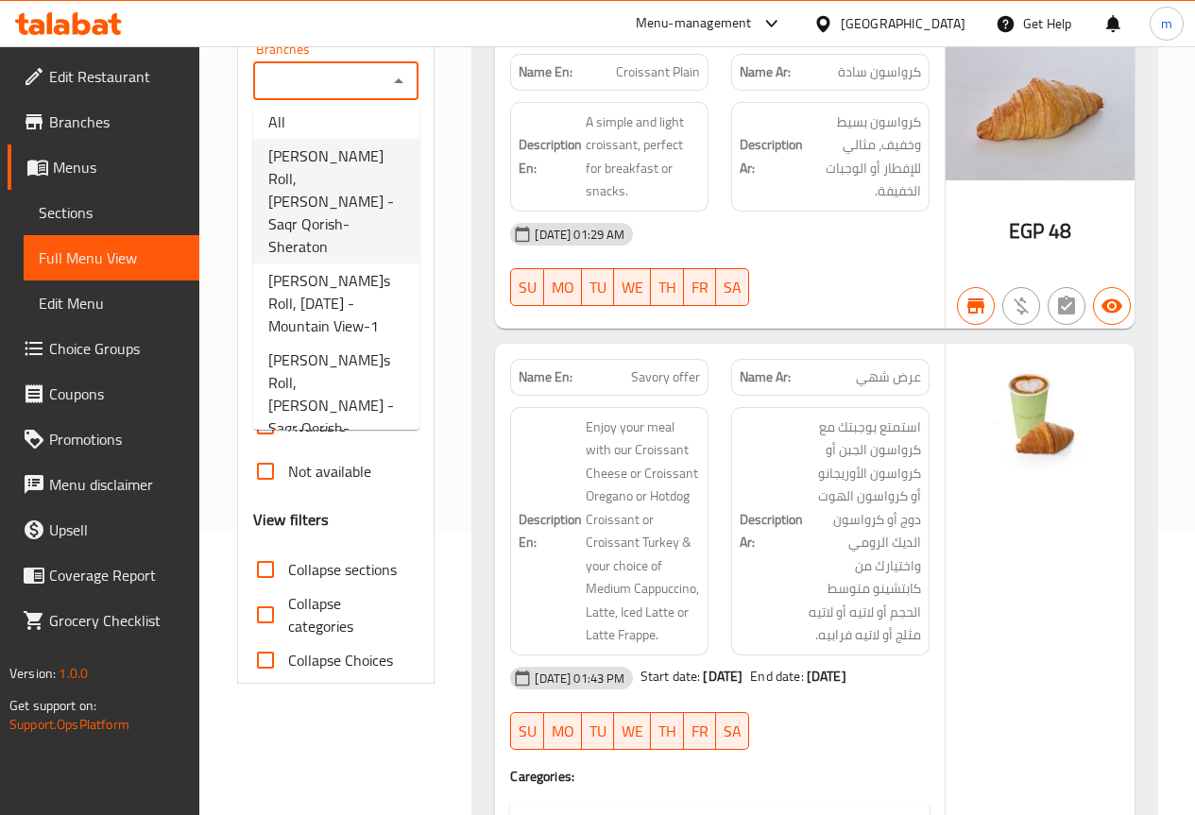
click at [330, 195] on span "[PERSON_NAME] Roll, [PERSON_NAME] - Saqr Qorish-Sheraton" at bounding box center [336, 200] width 136 height 113
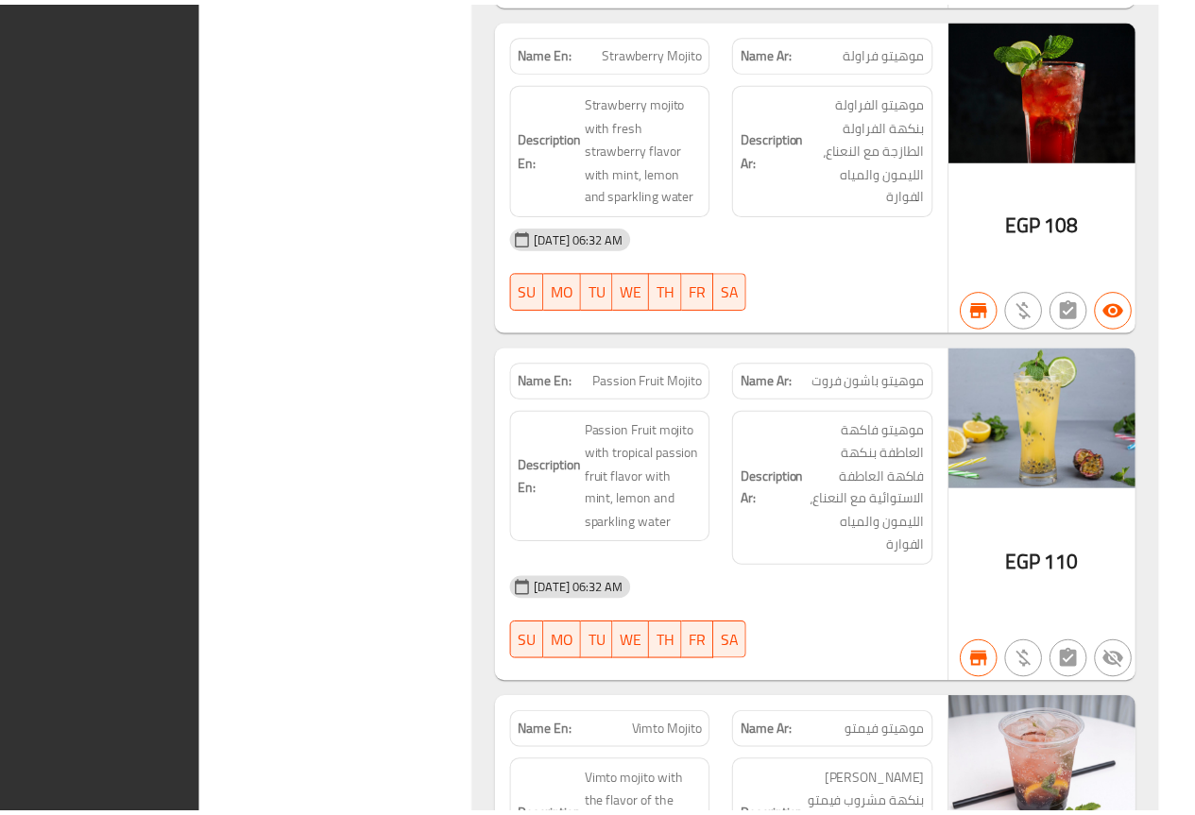
scroll to position [40924, 0]
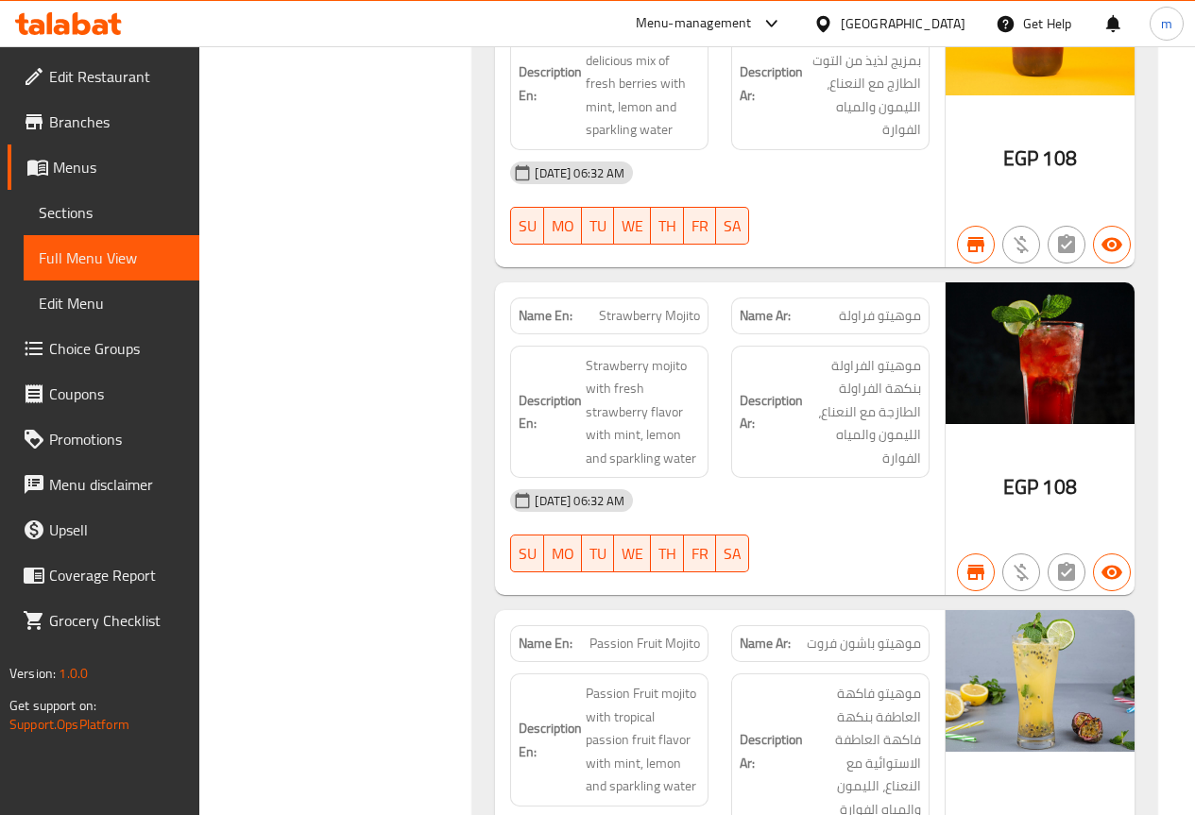
click at [109, 115] on span "Branches" at bounding box center [116, 121] width 135 height 23
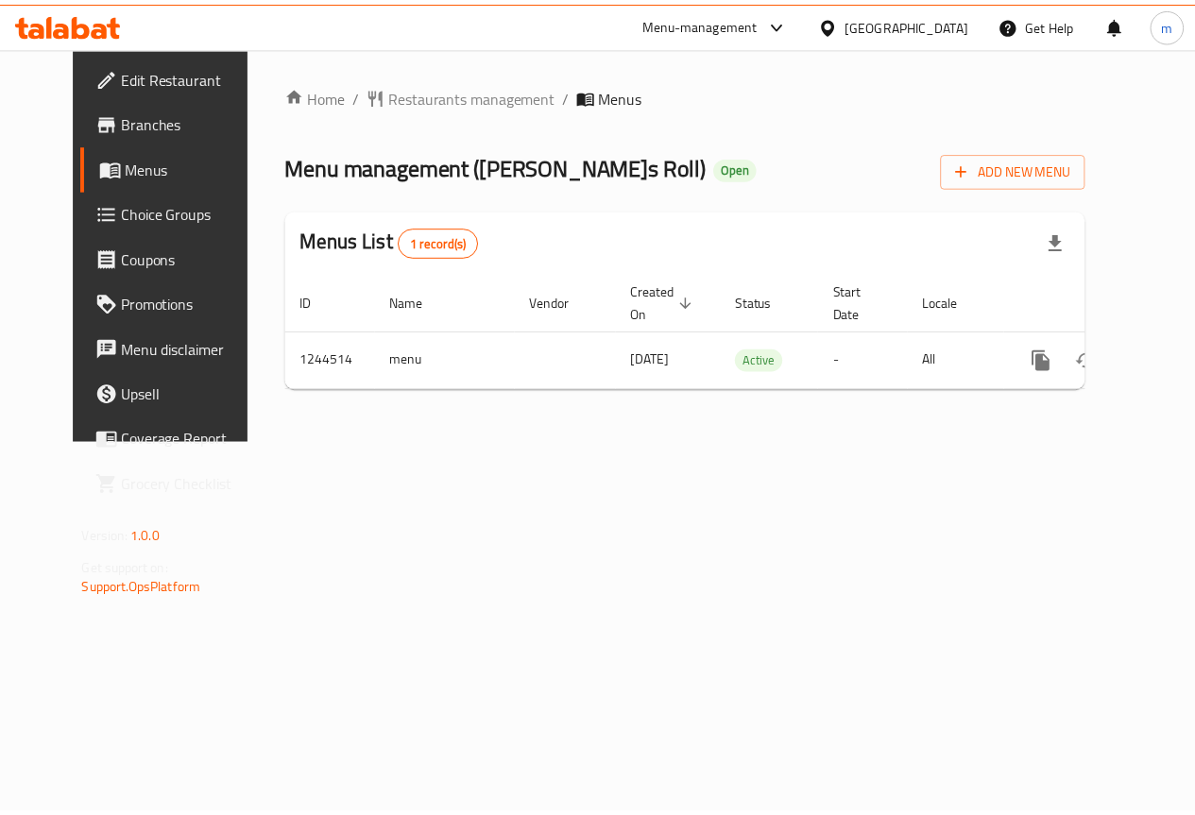
scroll to position [0, 7]
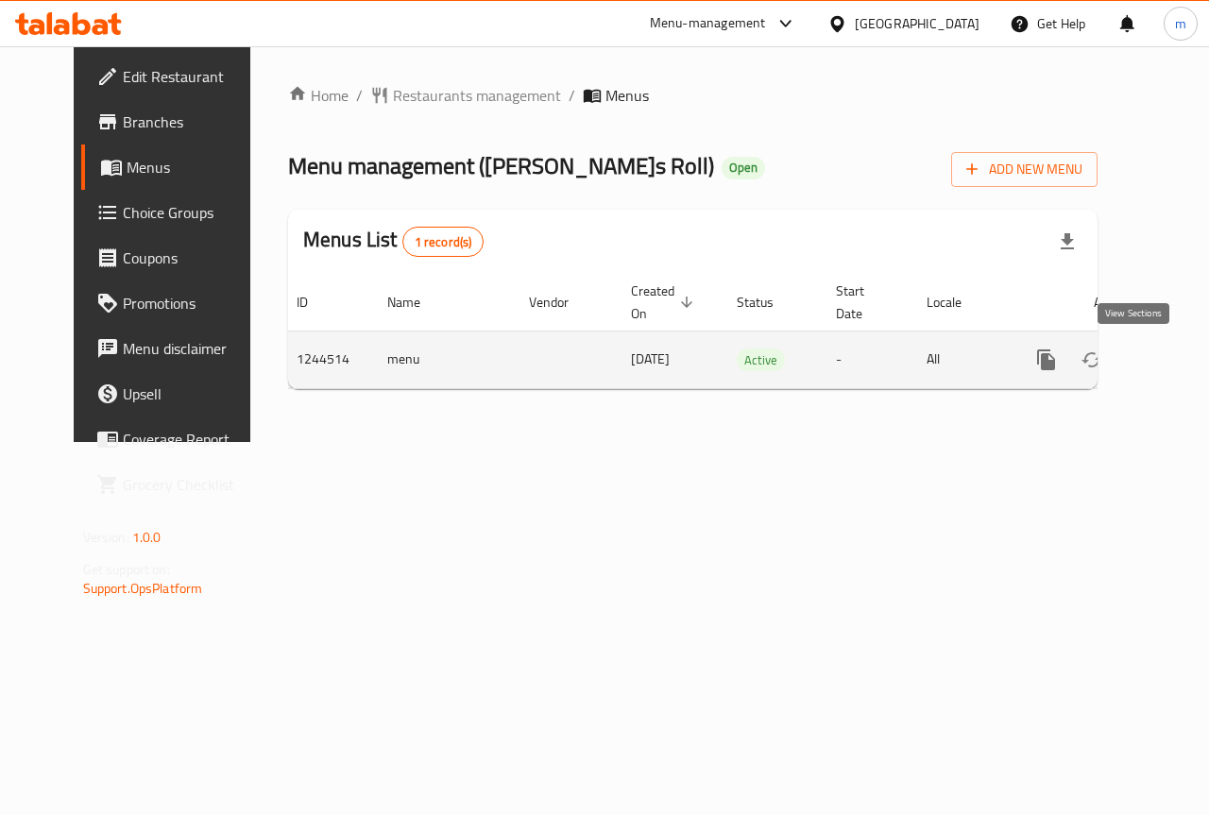
click at [1160, 357] on link "enhanced table" at bounding box center [1182, 359] width 45 height 45
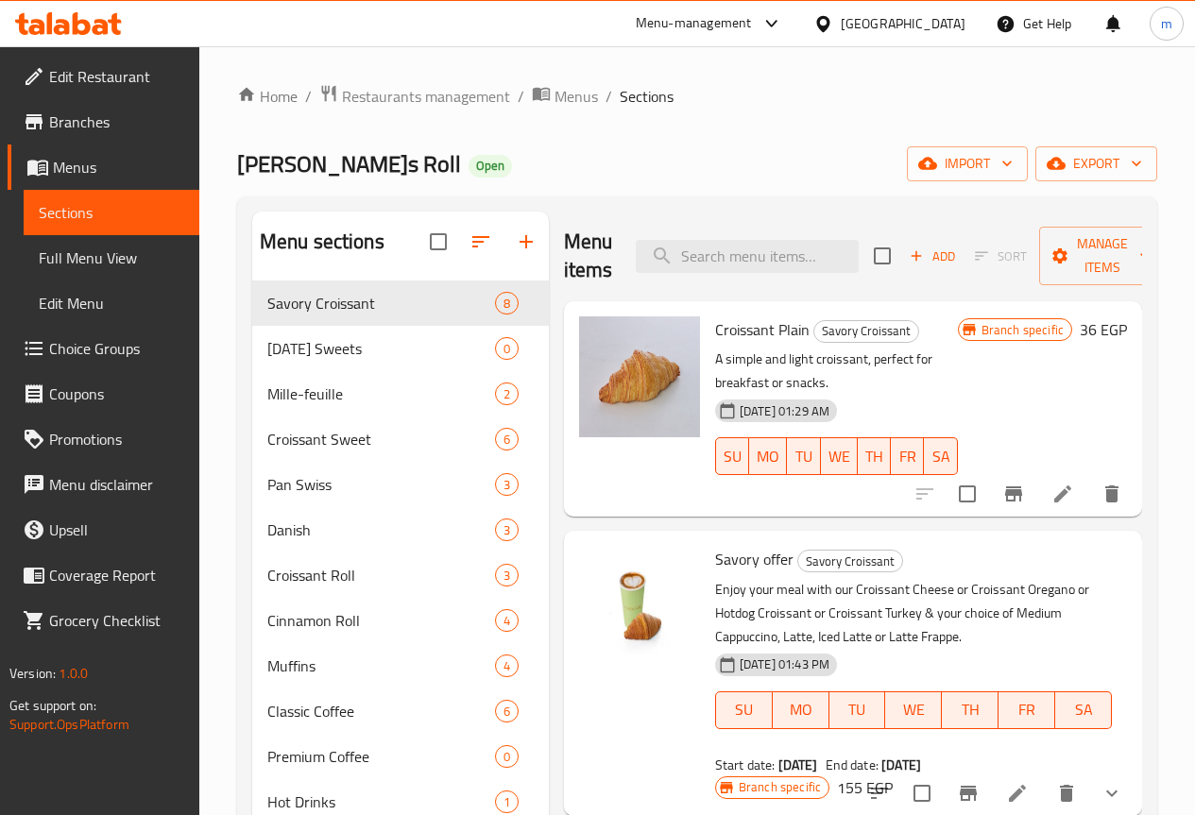
click at [83, 263] on span "Full Menu View" at bounding box center [111, 257] width 145 height 23
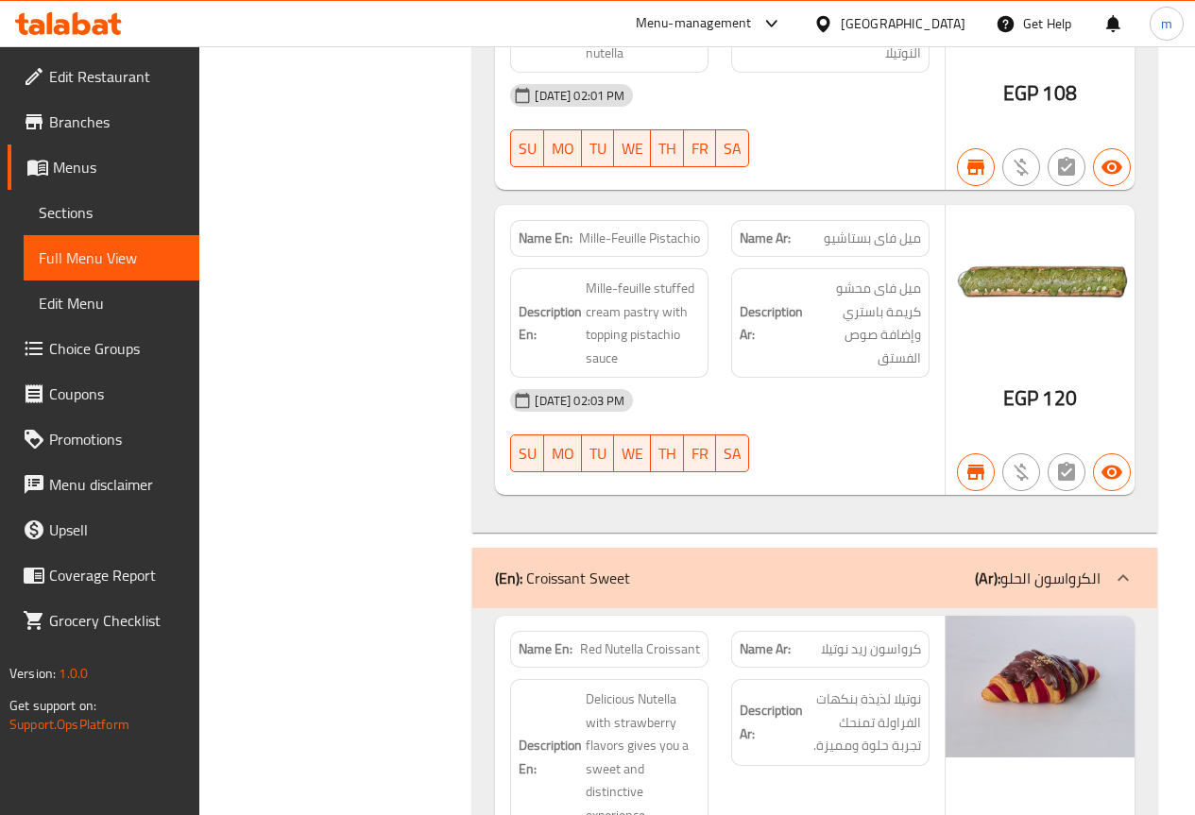
scroll to position [3588, 0]
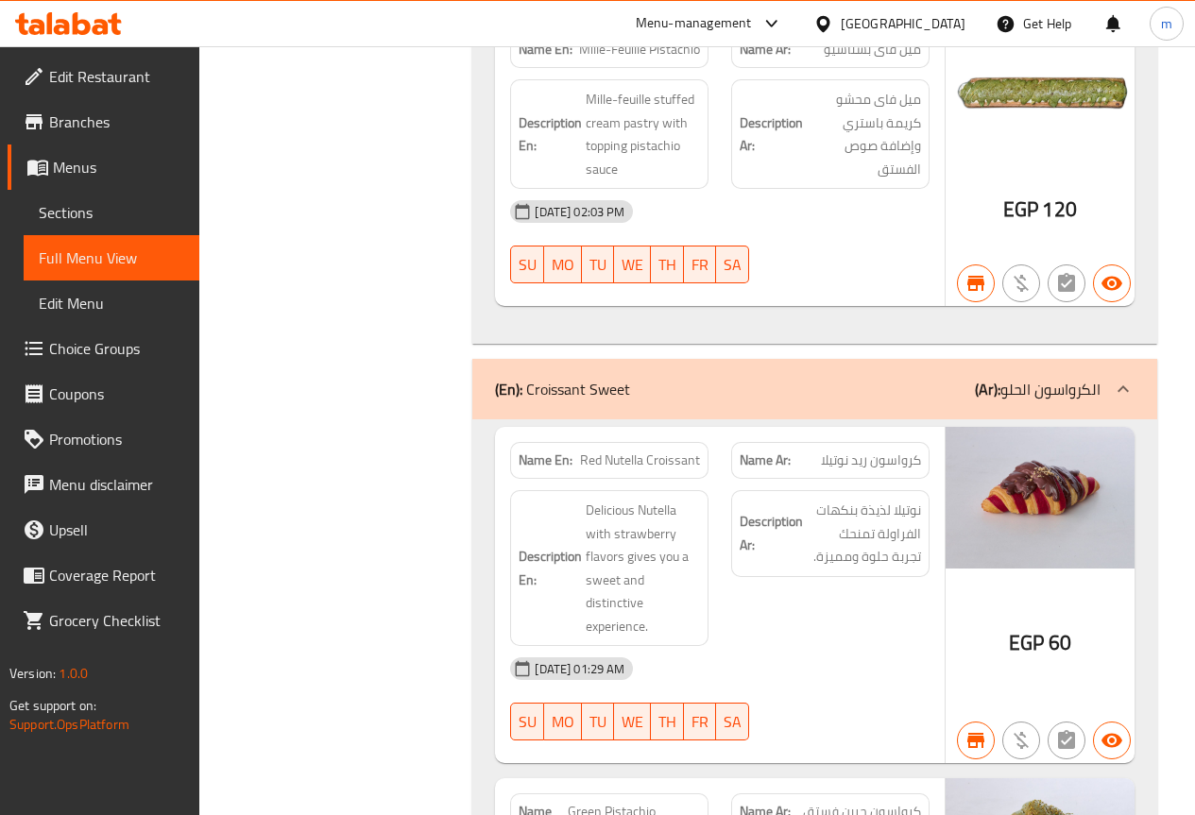
click at [58, 133] on span "Branches" at bounding box center [116, 121] width 135 height 23
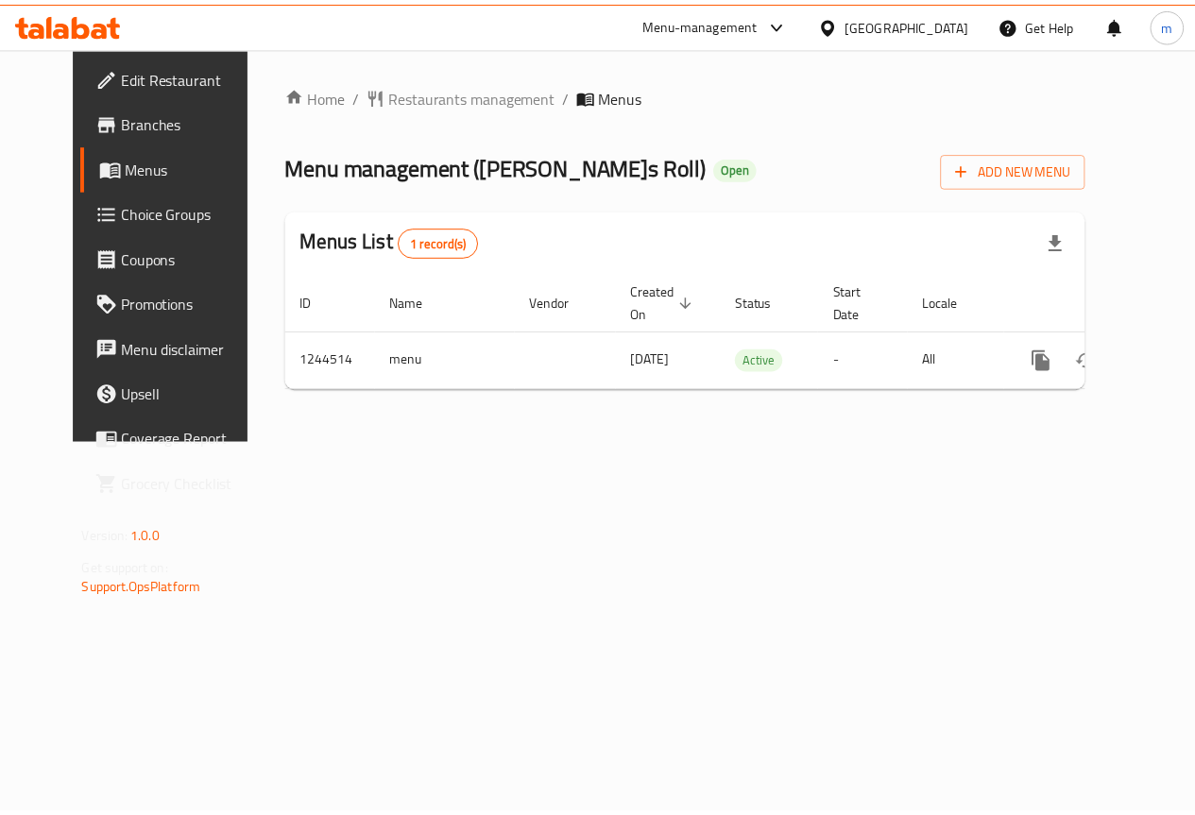
scroll to position [0, 7]
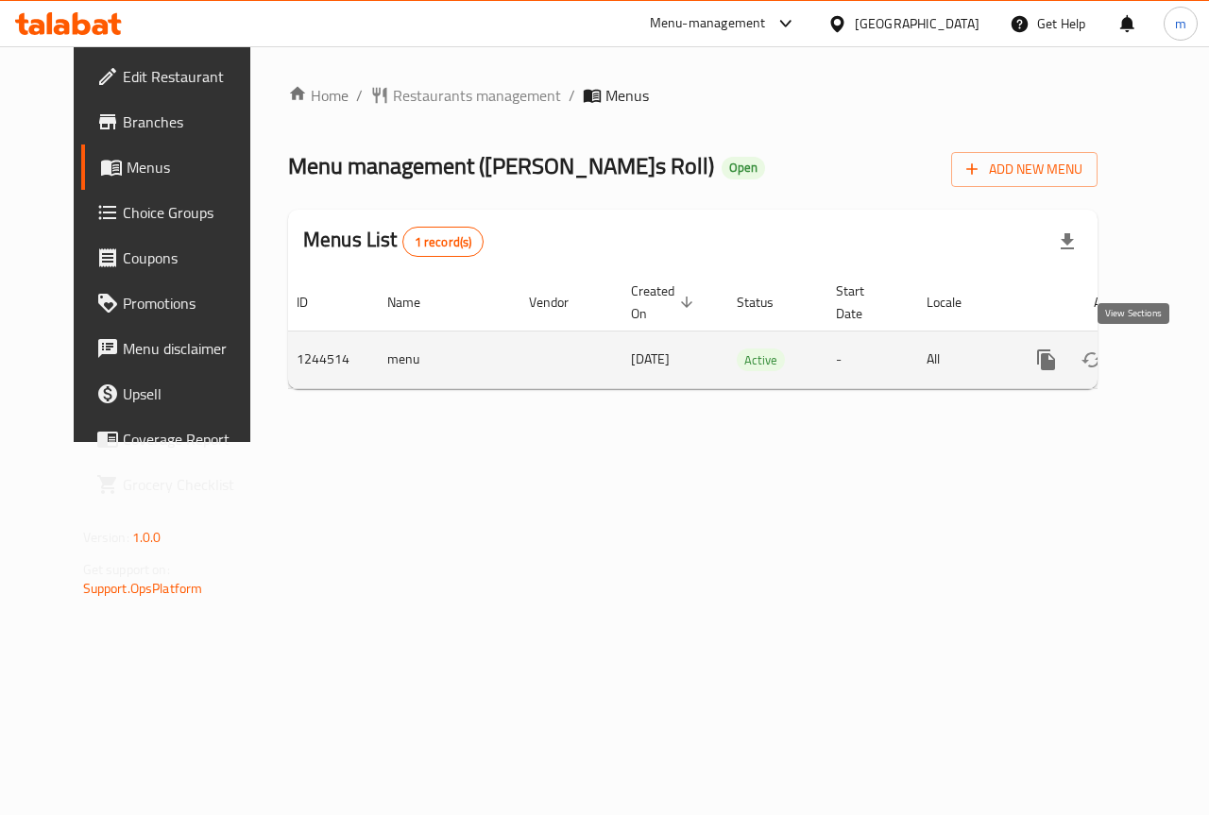
click at [1171, 355] on icon "enhanced table" at bounding box center [1182, 359] width 23 height 23
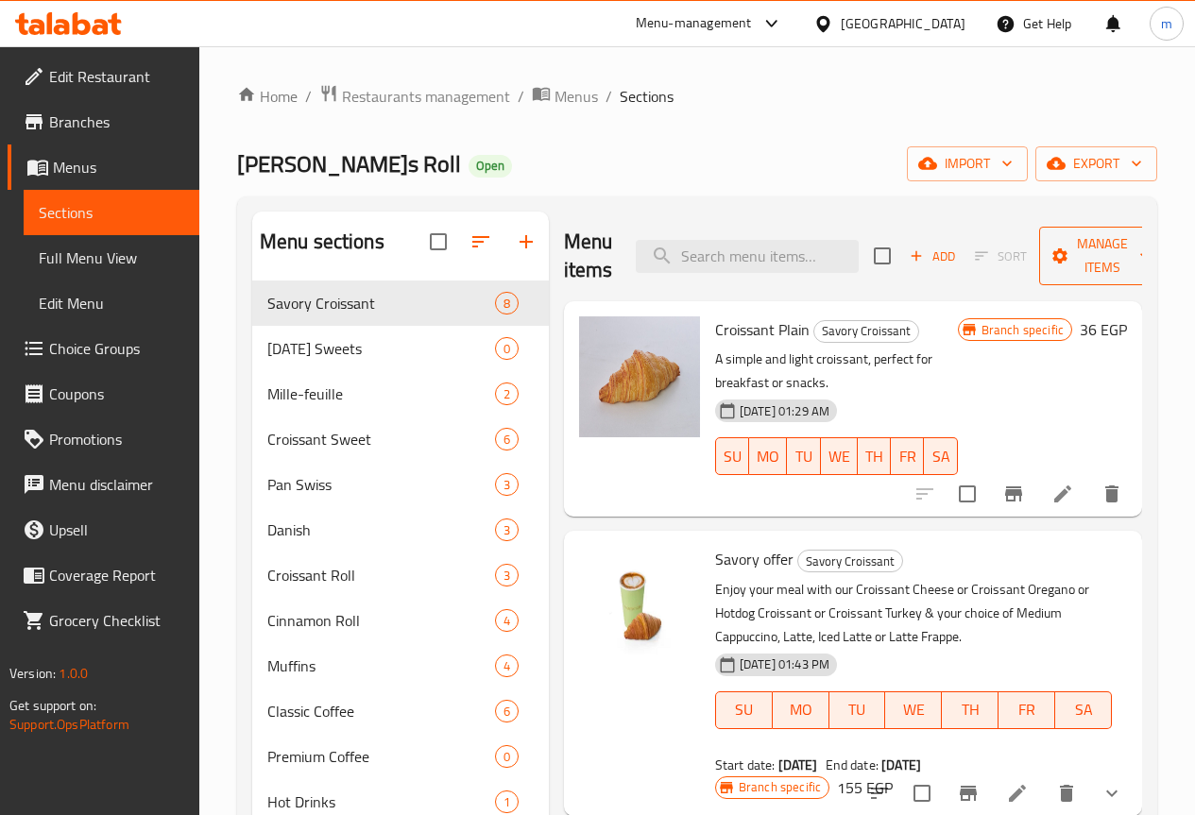
click at [1091, 248] on span "Manage items" at bounding box center [1102, 255] width 96 height 47
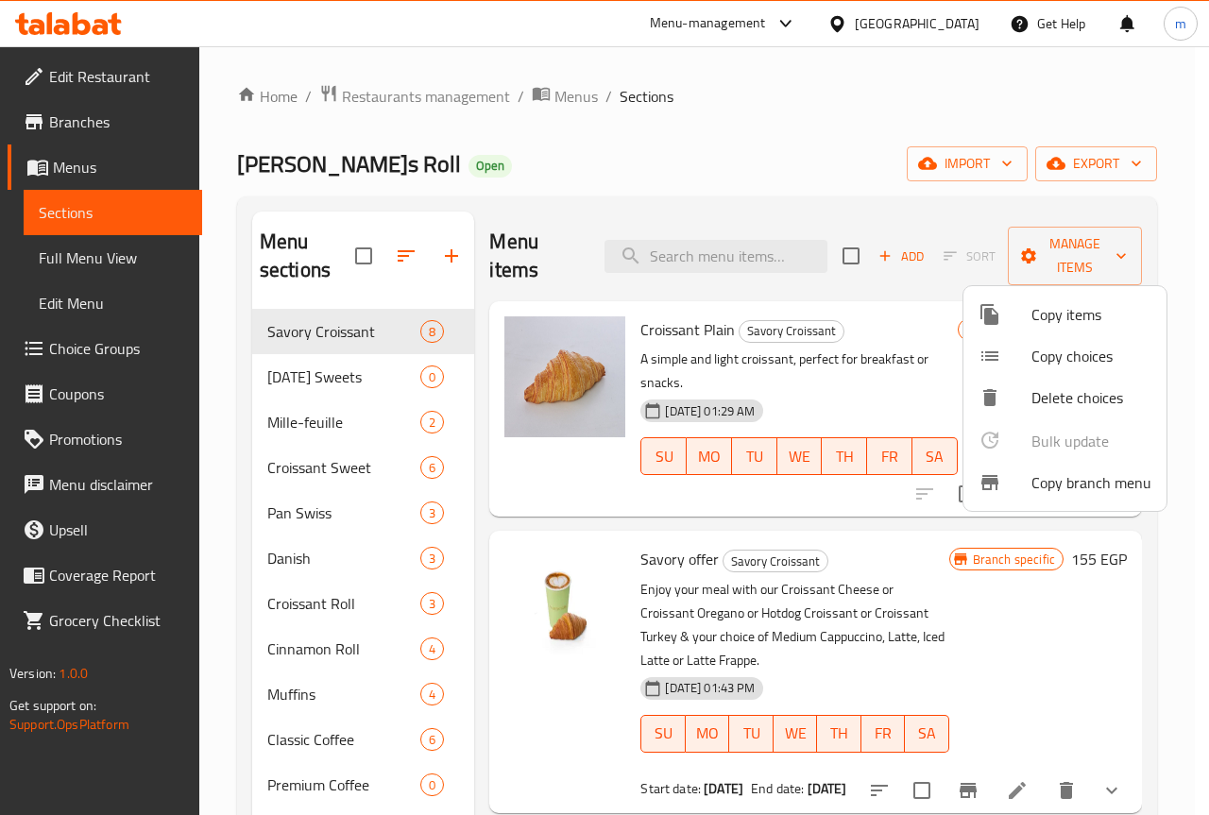
click at [1076, 483] on span "Copy branch menu" at bounding box center [1091, 482] width 120 height 23
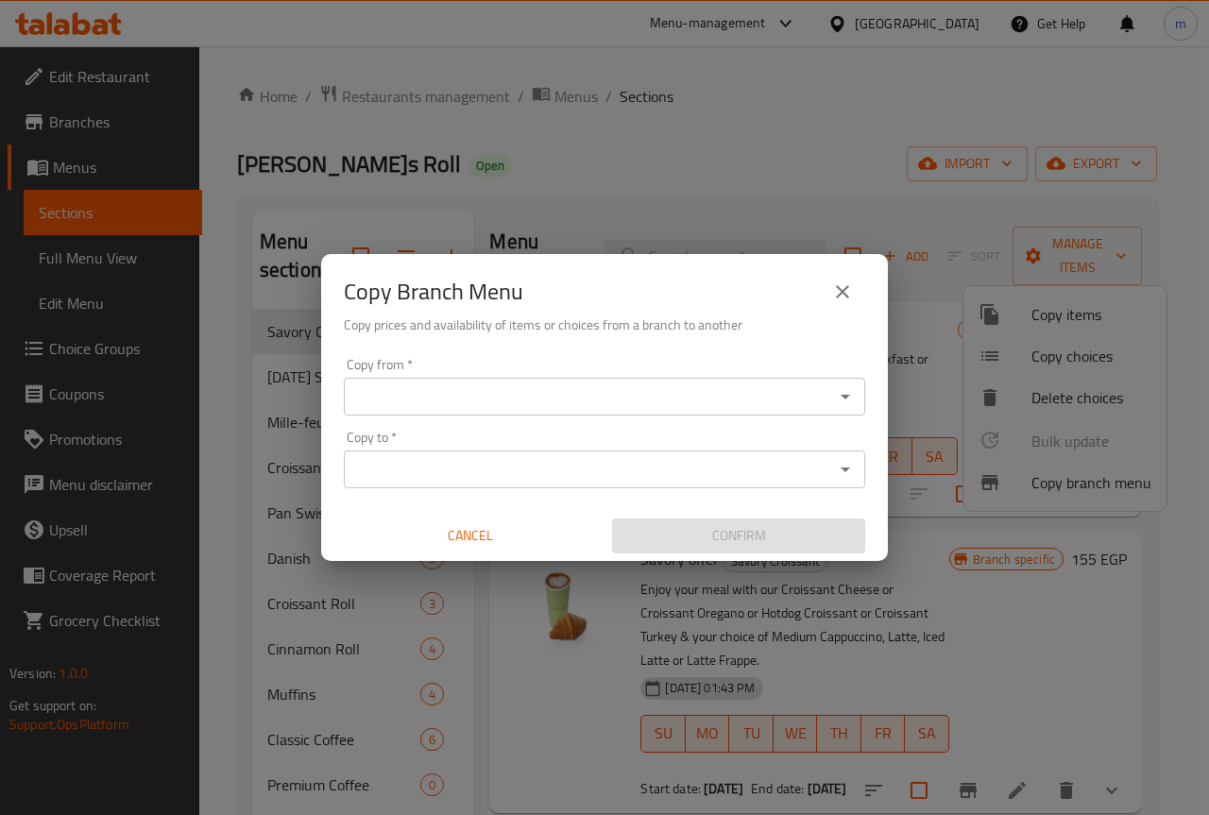
click at [538, 400] on input "Copy from   *" at bounding box center [588, 396] width 479 height 26
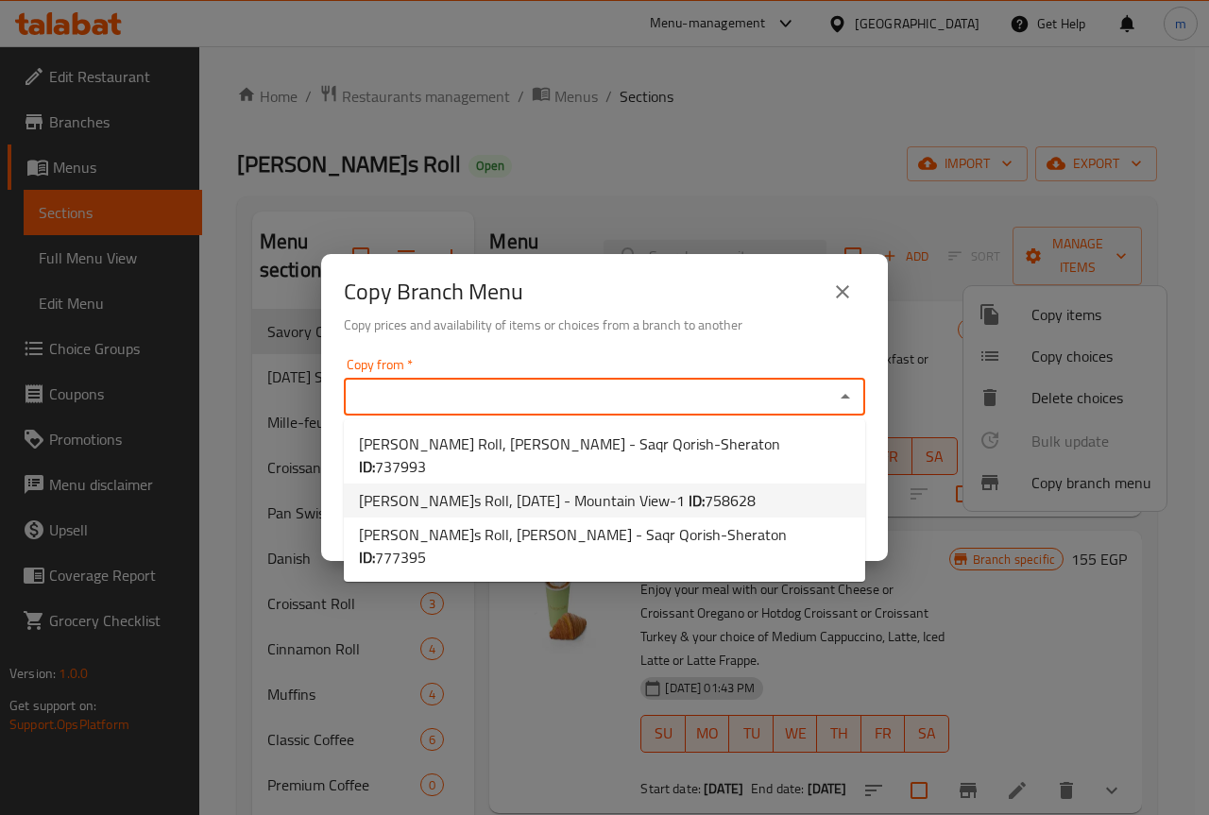
click at [654, 489] on span "[PERSON_NAME]s Roll, [DATE] - Mountain View-1 ID: 758628" at bounding box center [557, 500] width 397 height 23
type input "[PERSON_NAME]s Roll, [DATE] - Mountain View-1"
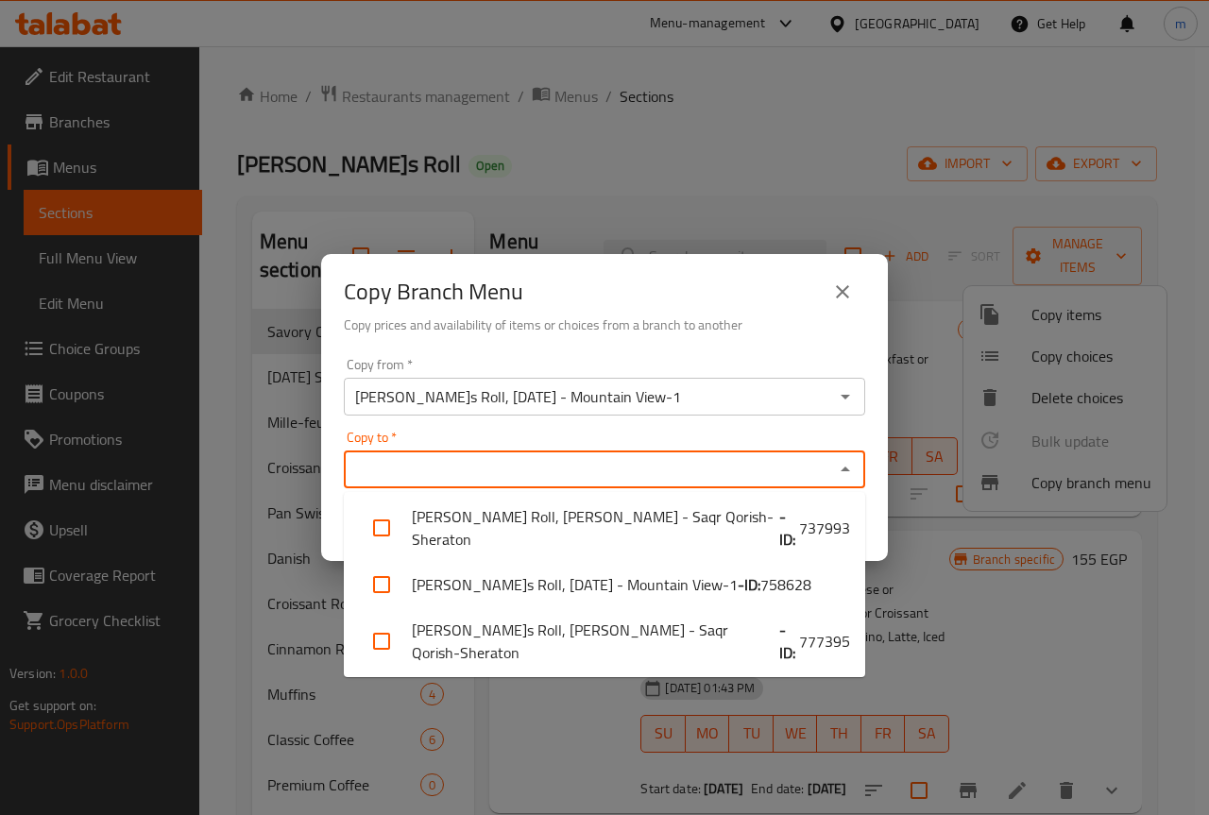
click at [630, 471] on input "Copy to   *" at bounding box center [588, 469] width 479 height 26
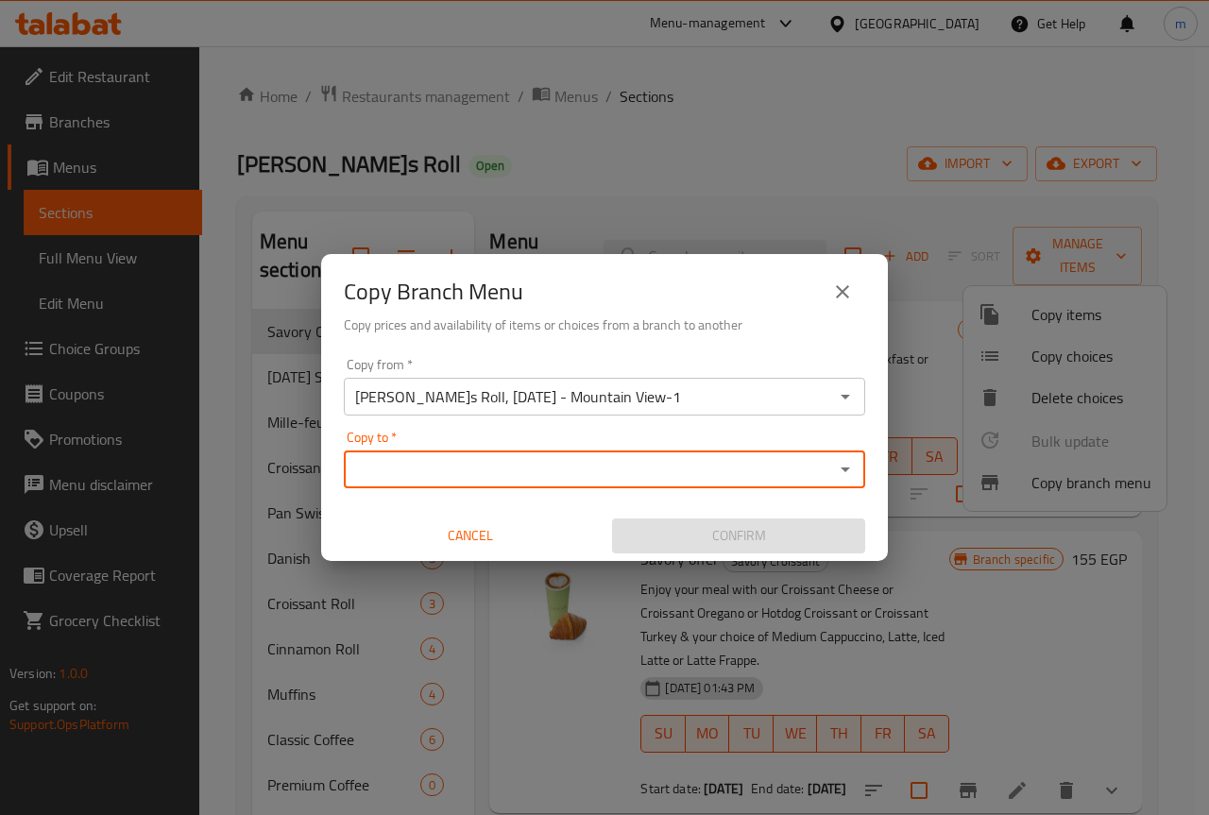
drag, startPoint x: 597, startPoint y: 451, endPoint x: 599, endPoint y: 465, distance: 13.4
click at [598, 457] on div "Copy to *" at bounding box center [604, 469] width 521 height 38
click at [612, 469] on input "Copy to   *" at bounding box center [588, 469] width 479 height 26
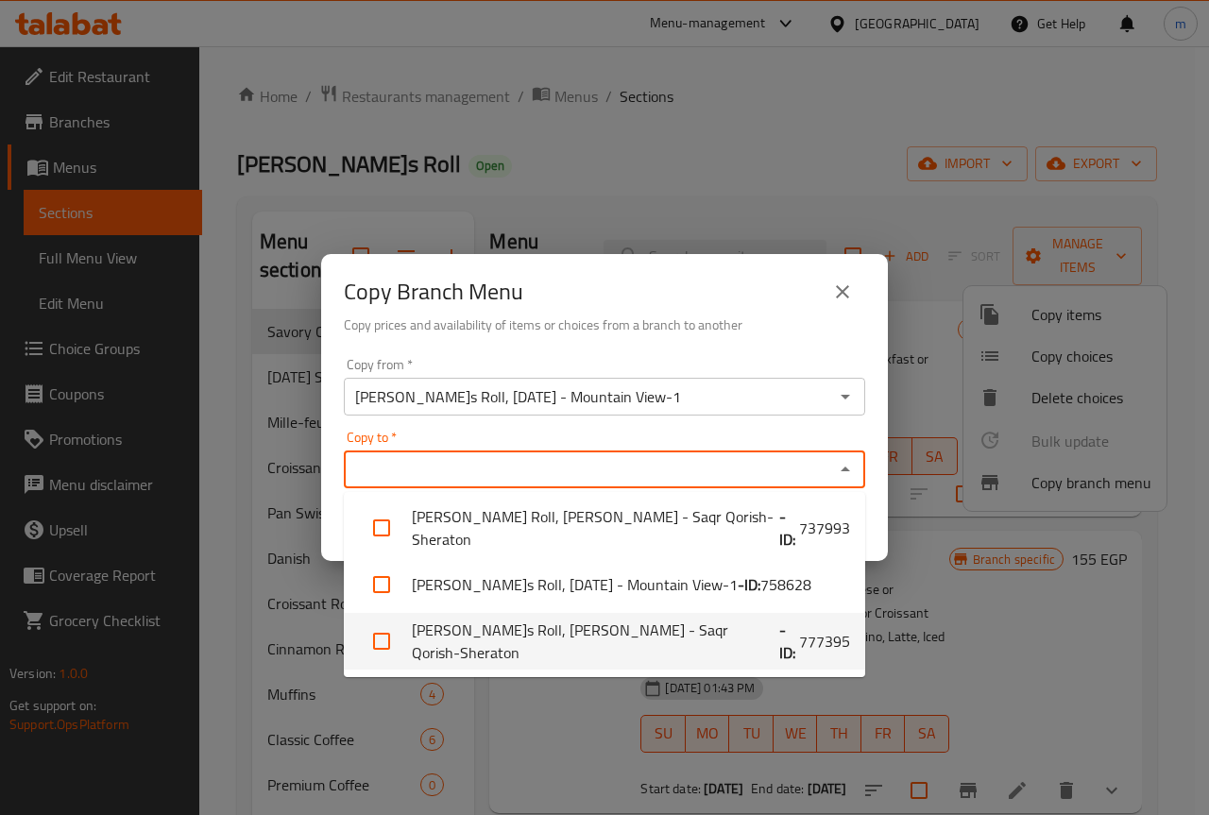
click at [766, 640] on li "[PERSON_NAME]s Roll, [PERSON_NAME] - Saqr Qorish-Sheraton - ID: 777395" at bounding box center [604, 641] width 521 height 57
checkbox input "true"
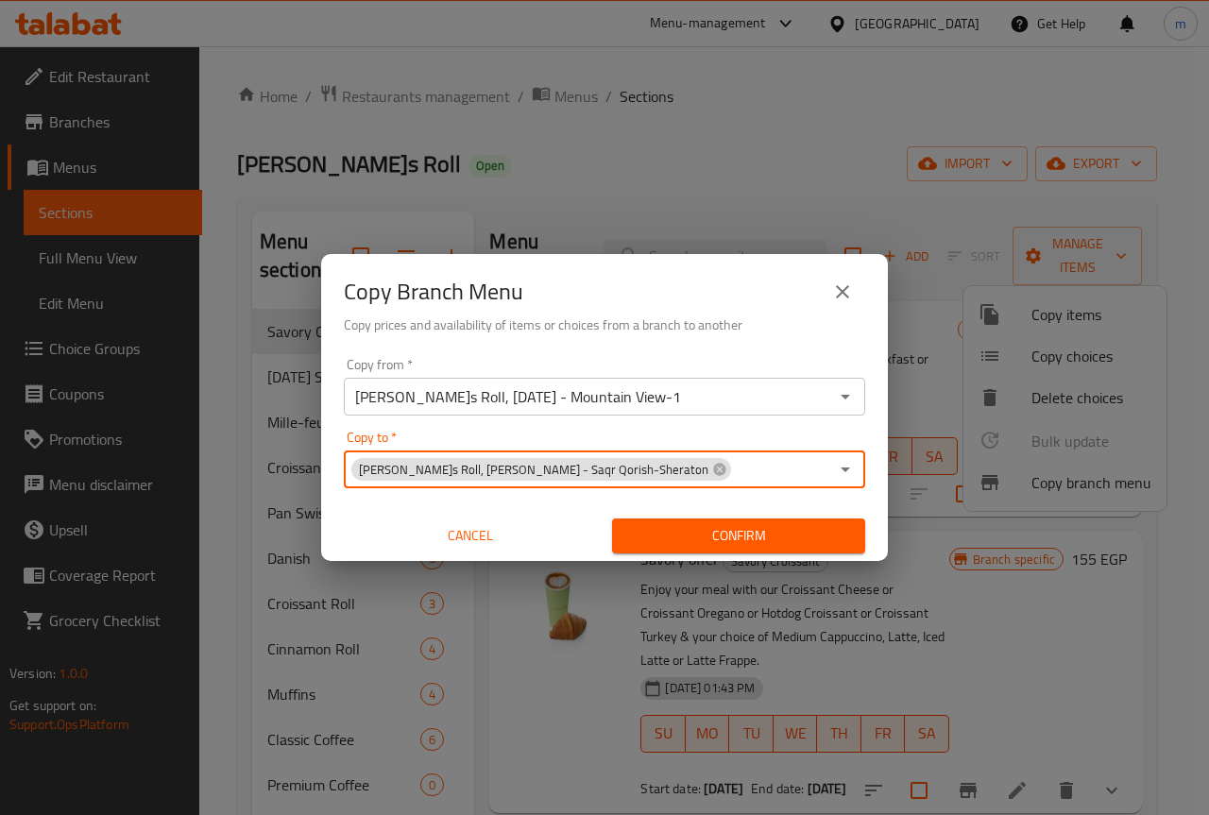
click at [733, 470] on input "Copy to   *" at bounding box center [780, 469] width 95 height 26
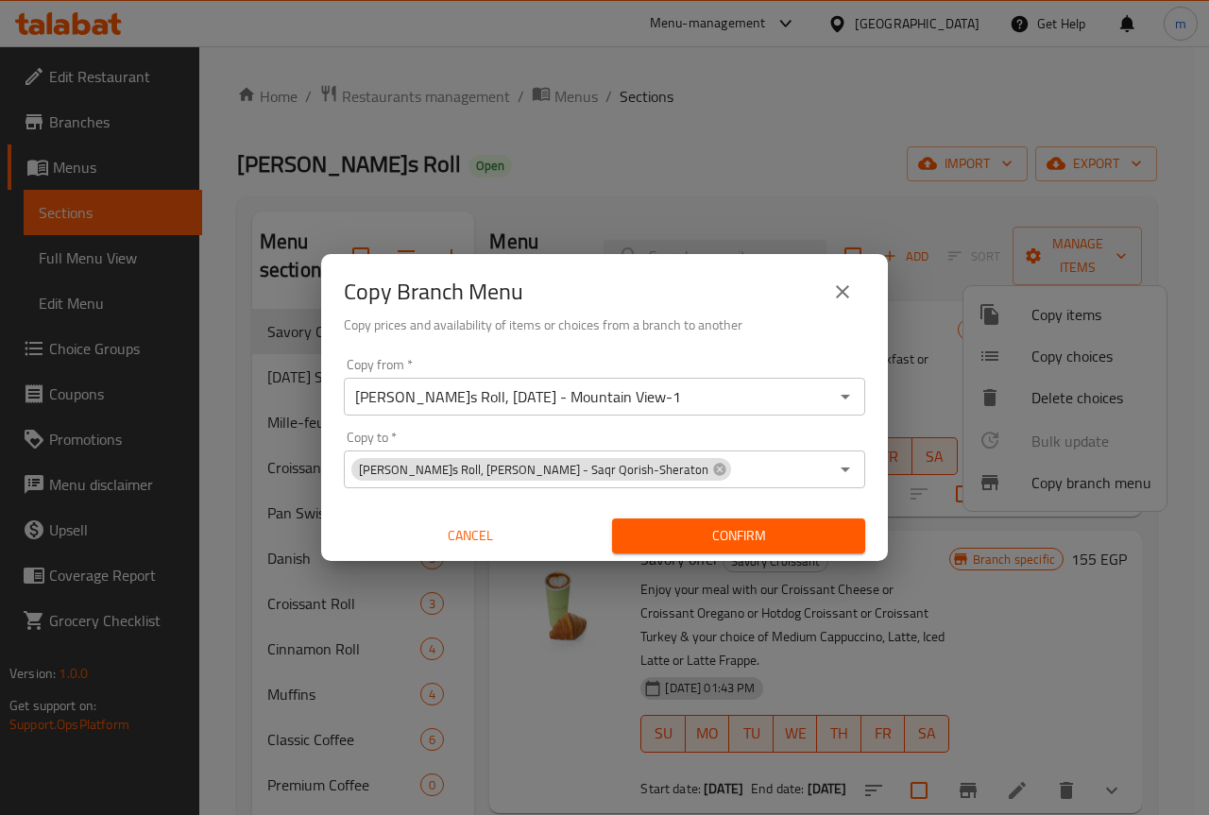
click at [778, 533] on span "Confirm" at bounding box center [738, 536] width 223 height 24
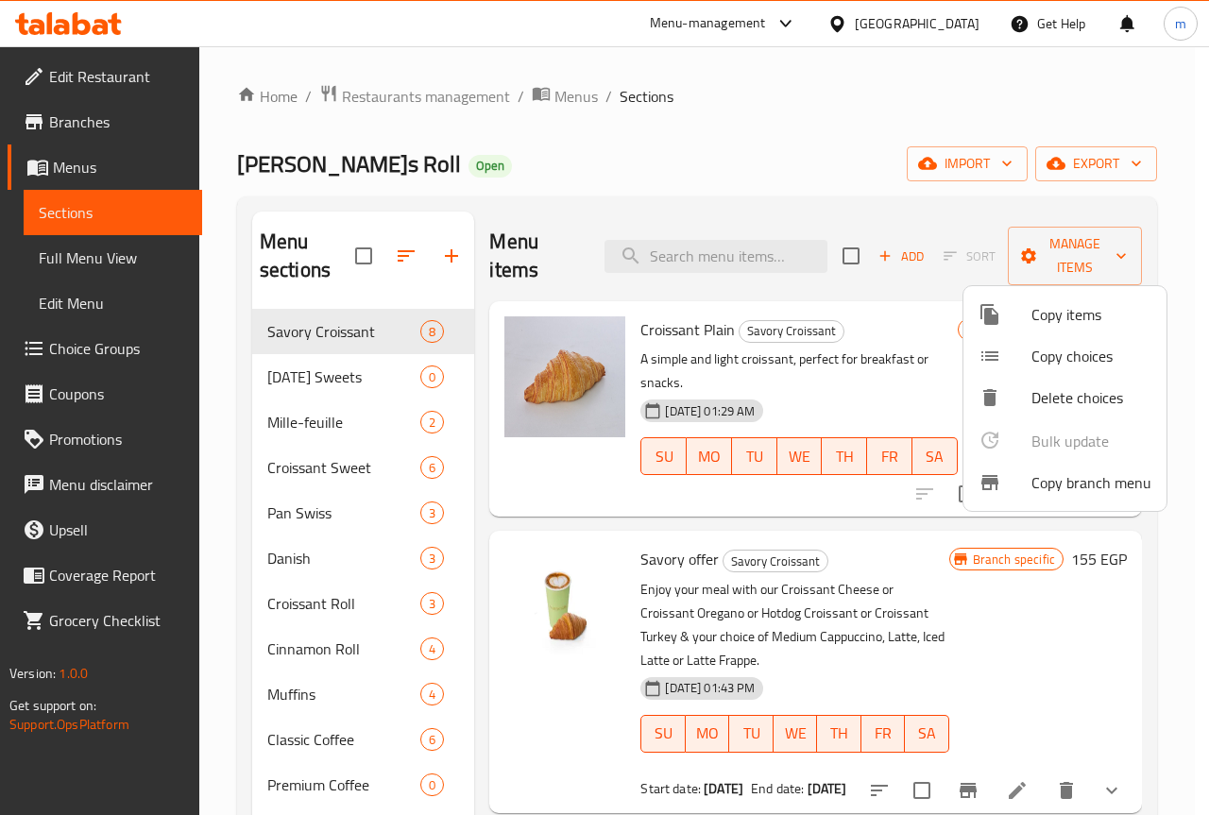
click at [95, 267] on div at bounding box center [604, 407] width 1209 height 815
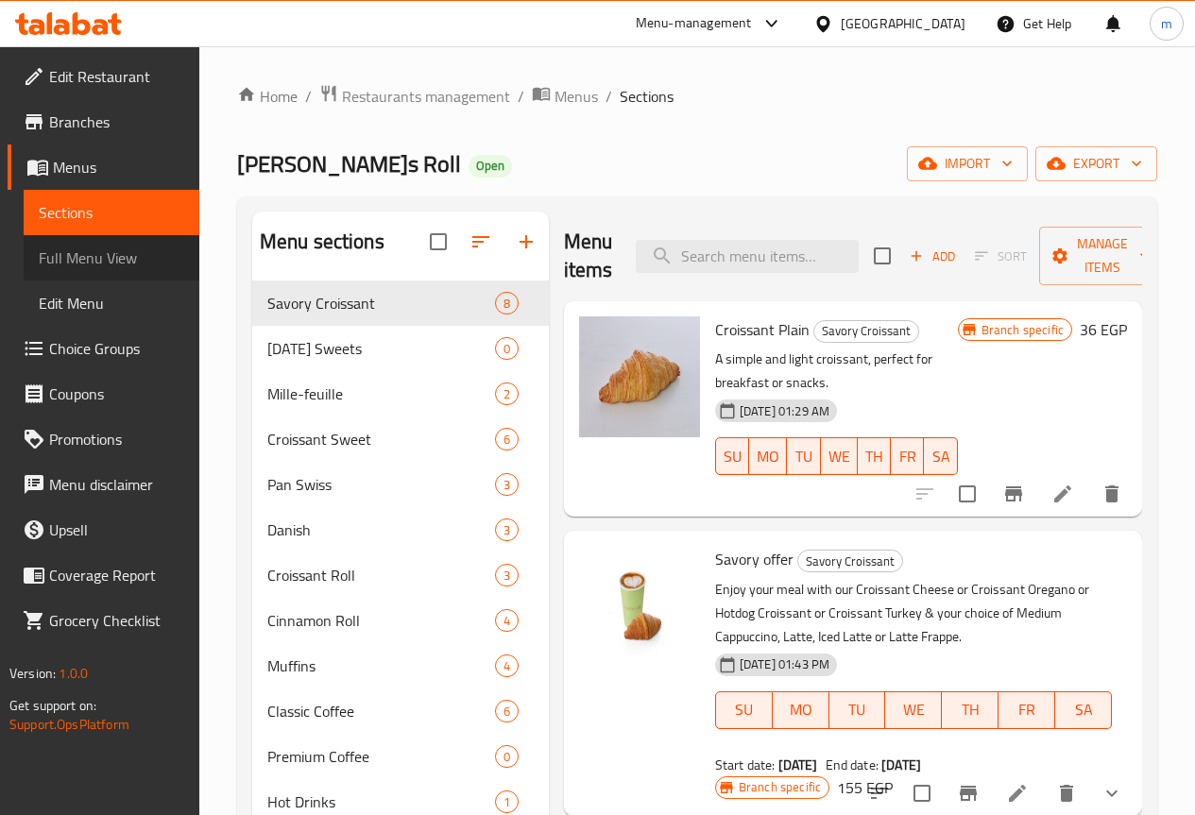
click at [132, 265] on span "Full Menu View" at bounding box center [111, 257] width 145 height 23
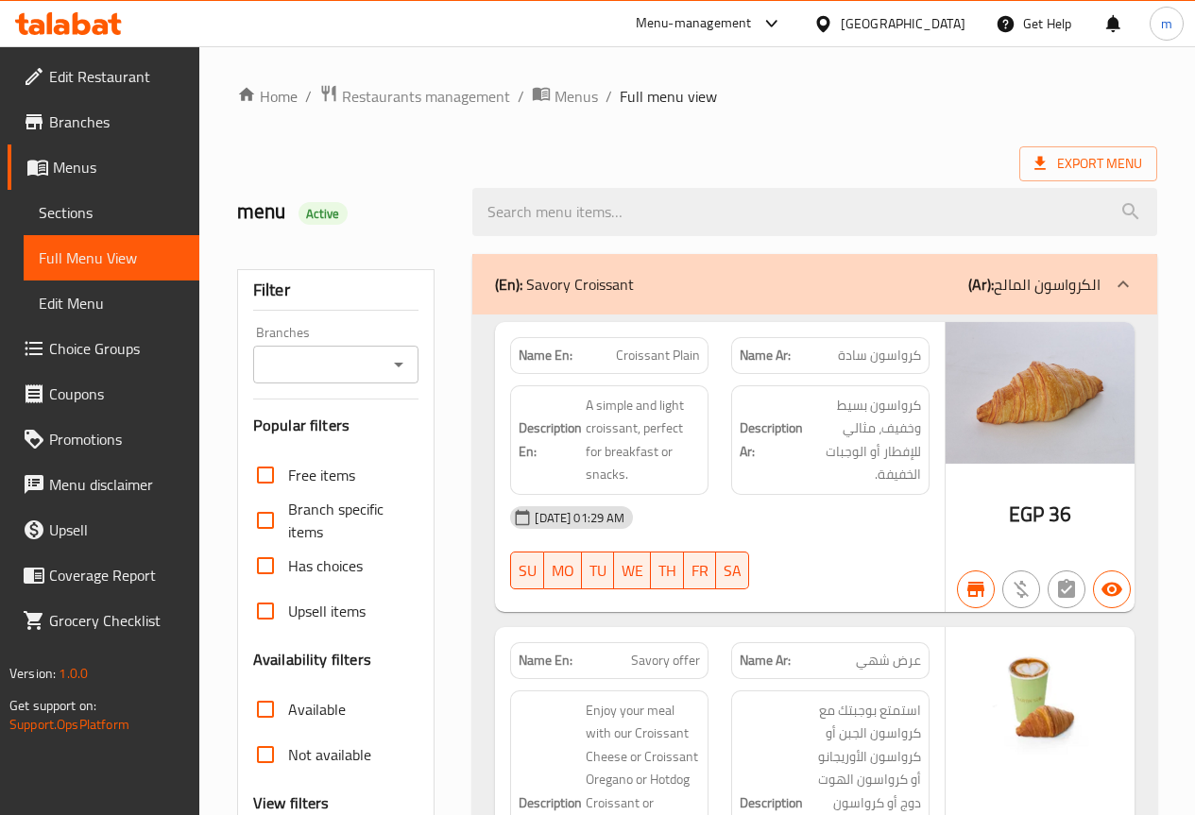
click at [345, 359] on input "Branches" at bounding box center [321, 364] width 124 height 26
click at [397, 367] on icon "Close" at bounding box center [398, 364] width 23 height 23
click at [397, 367] on icon "Open" at bounding box center [398, 364] width 23 height 23
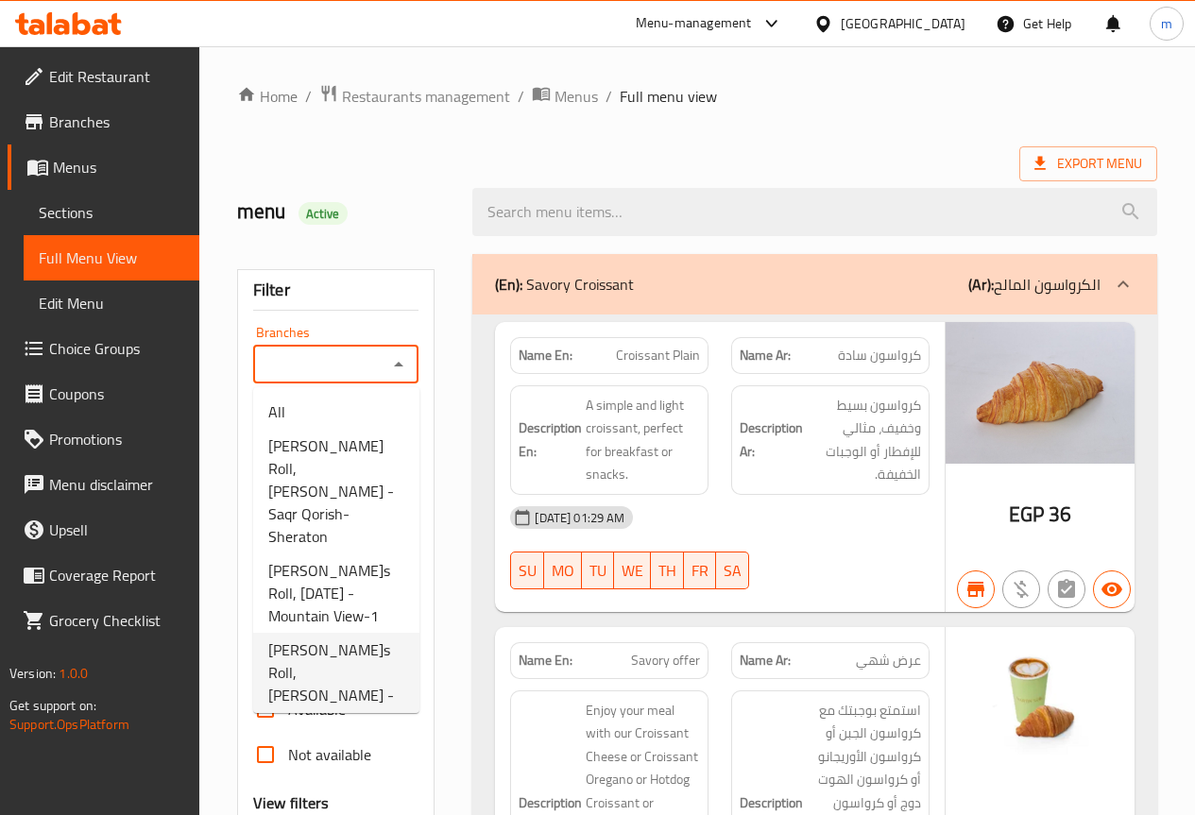
click at [347, 650] on span "[PERSON_NAME]s Roll, [PERSON_NAME] - Saqr Qorish-Sheraton" at bounding box center [336, 694] width 136 height 113
type input "[PERSON_NAME]s Roll, [PERSON_NAME] - Saqr Qorish-Sheraton"
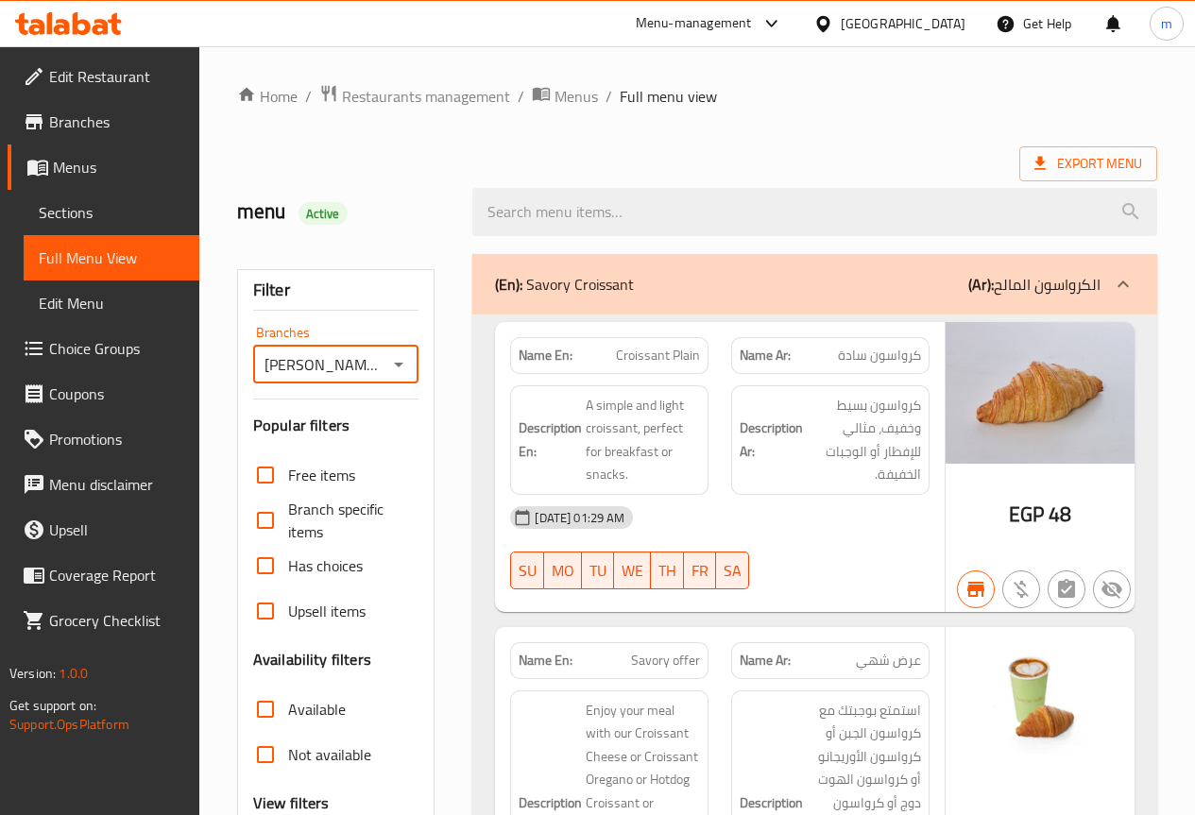
scroll to position [283, 0]
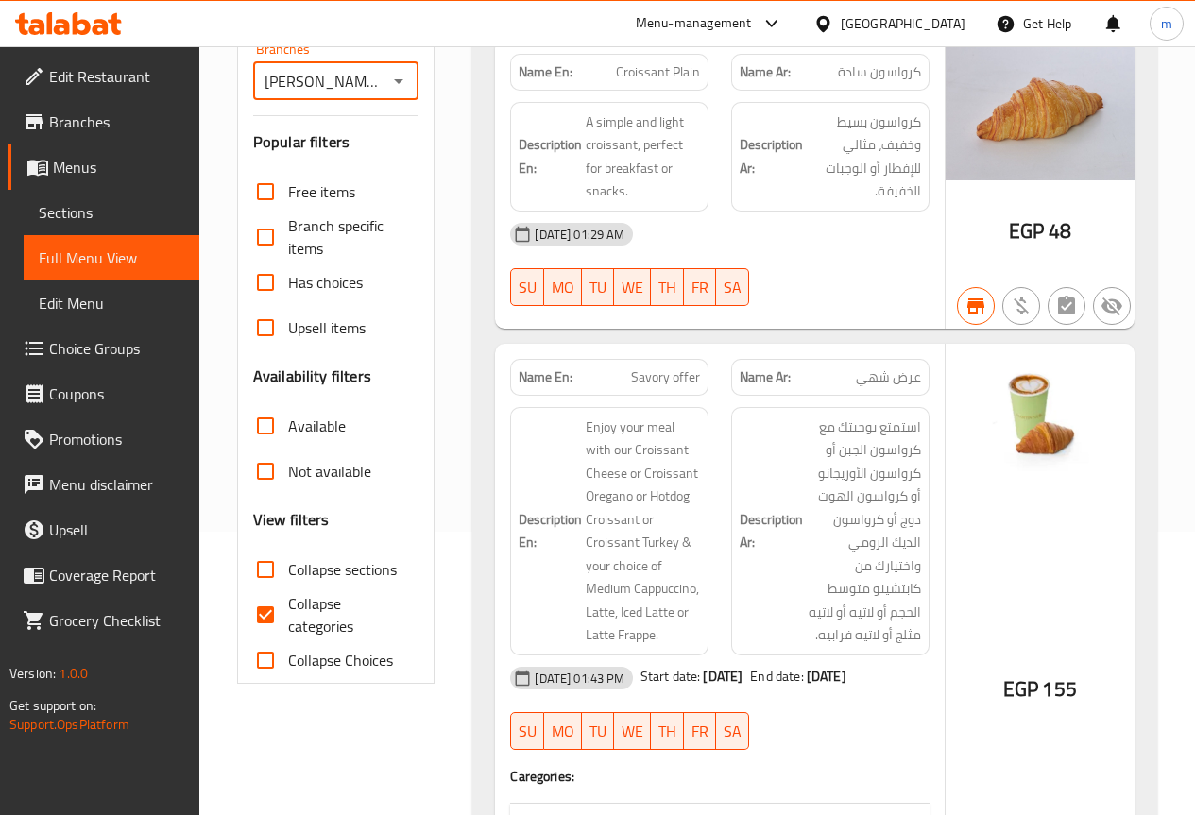
click at [343, 620] on span "Collapse categories" at bounding box center [346, 614] width 116 height 45
click at [288, 620] on input "Collapse categories" at bounding box center [265, 614] width 45 height 45
checkbox input "false"
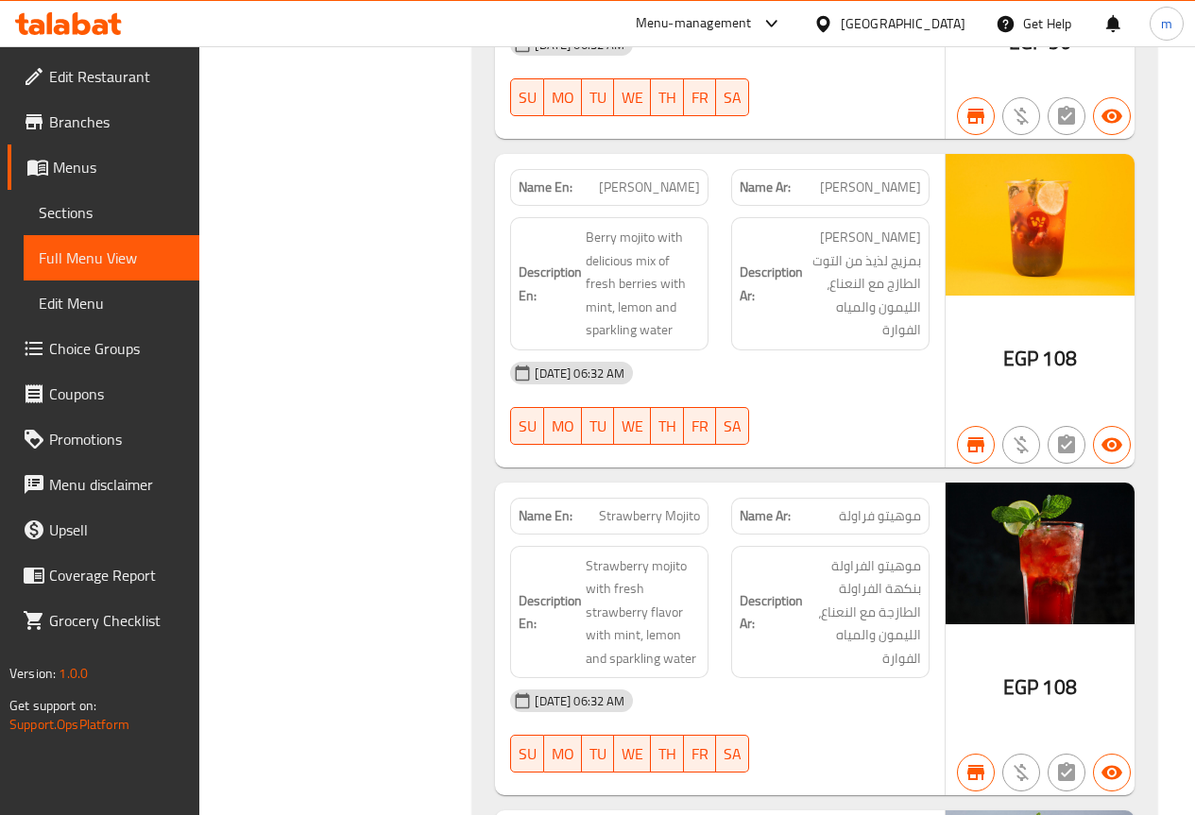
scroll to position [40711, 0]
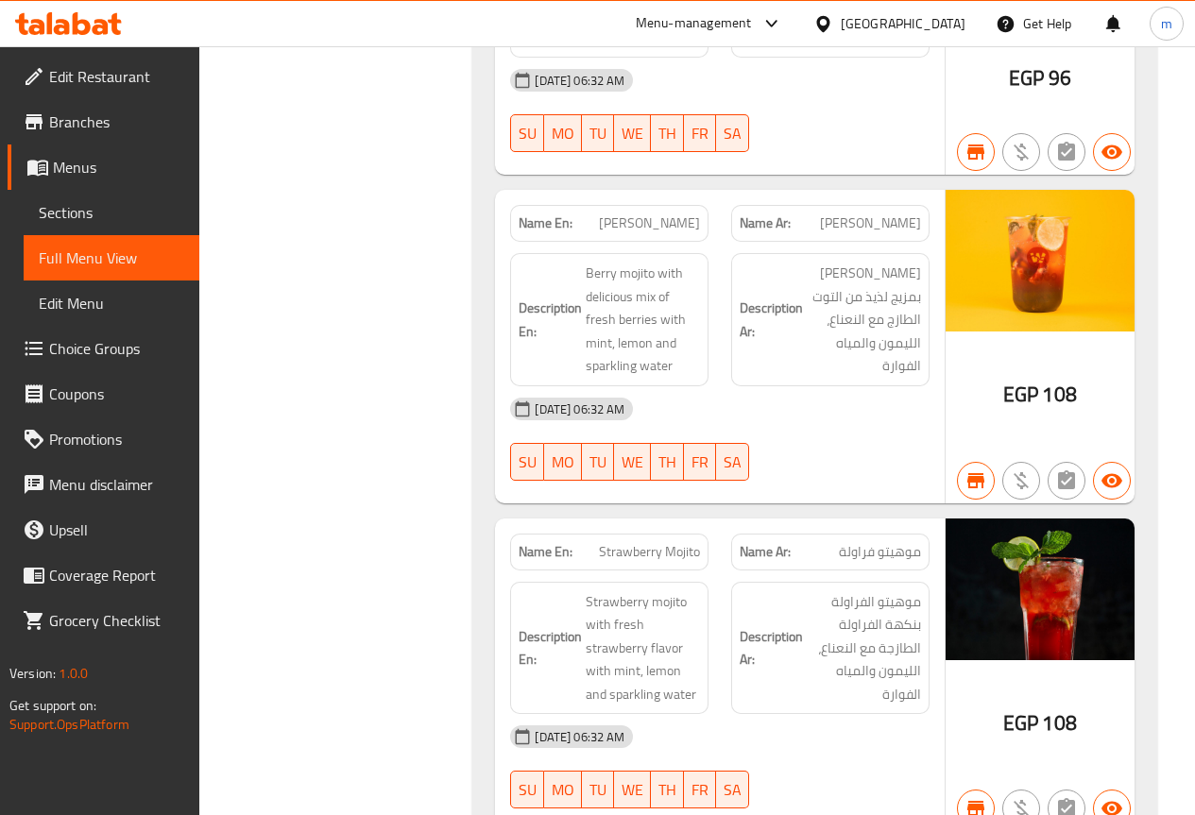
click at [97, 129] on span "Branches" at bounding box center [116, 121] width 135 height 23
